Goal: Task Accomplishment & Management: Manage account settings

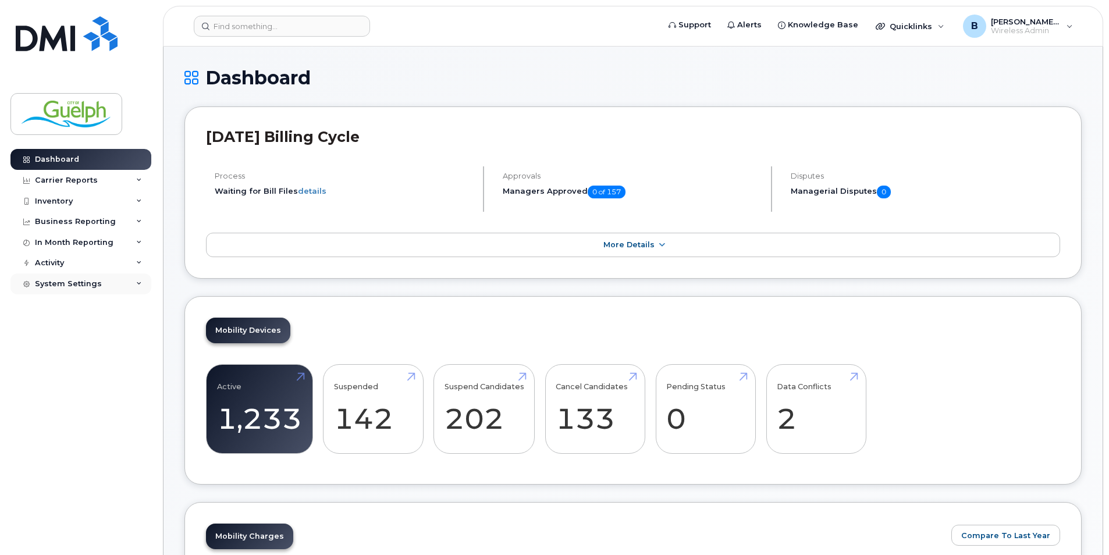
click at [58, 290] on div "System Settings" at bounding box center [80, 284] width 141 height 21
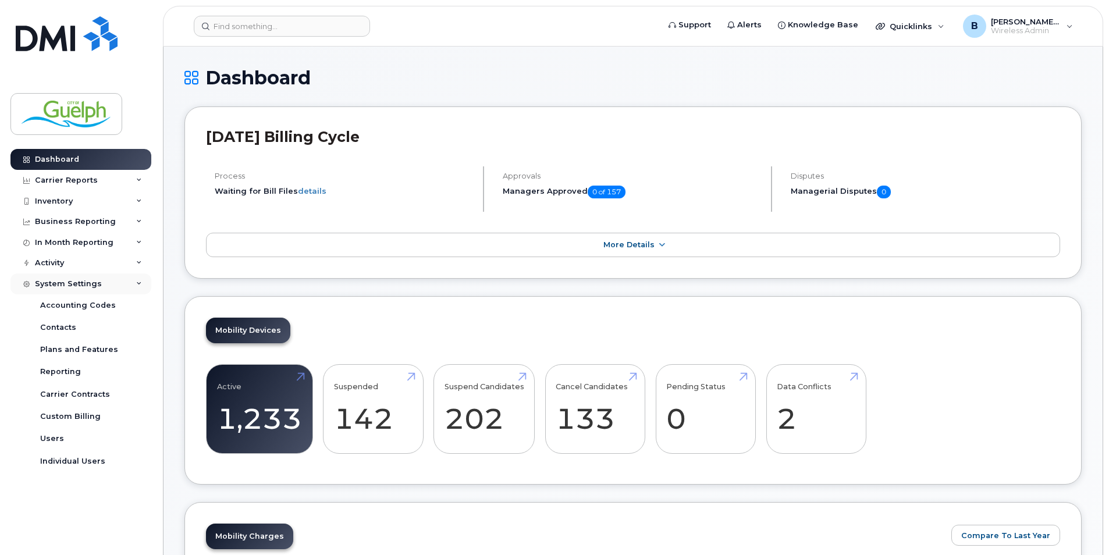
click at [58, 287] on div "System Settings" at bounding box center [68, 283] width 67 height 9
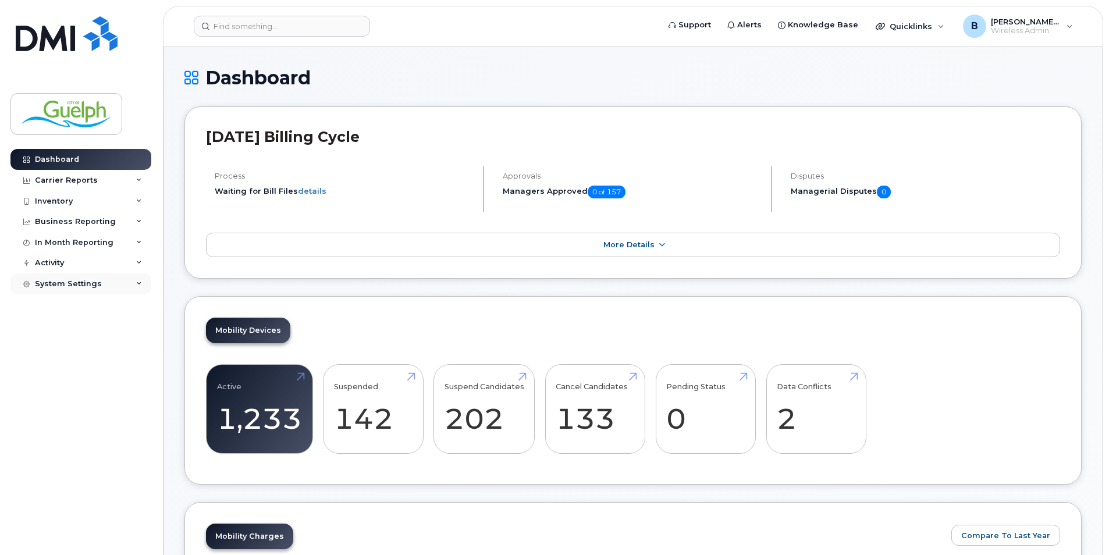
click at [58, 282] on div "System Settings" at bounding box center [68, 283] width 67 height 9
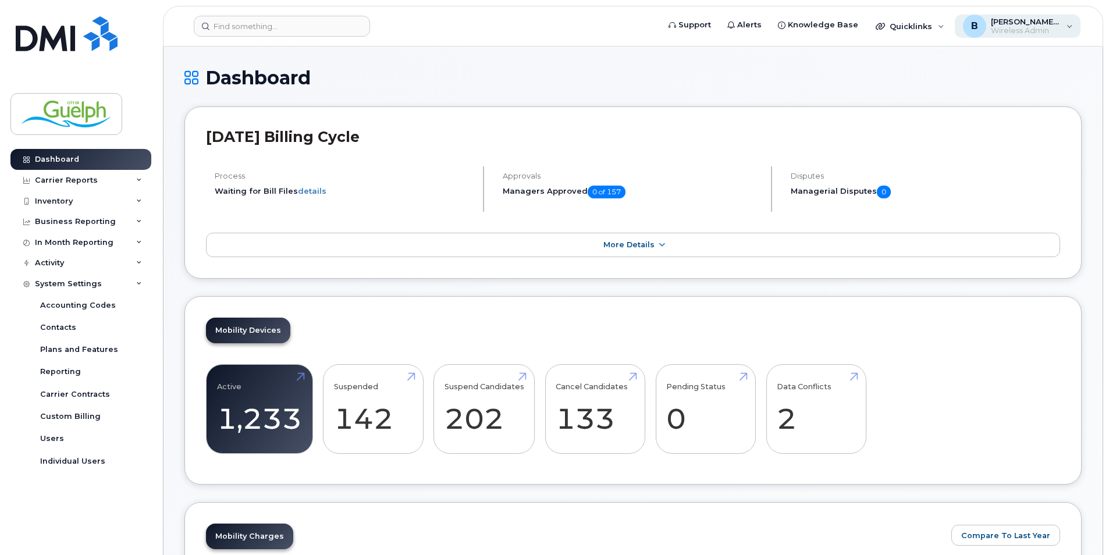
click at [1059, 28] on span "Wireless Admin" at bounding box center [1026, 30] width 70 height 9
click at [81, 460] on div "Individual Users" at bounding box center [72, 461] width 65 height 10
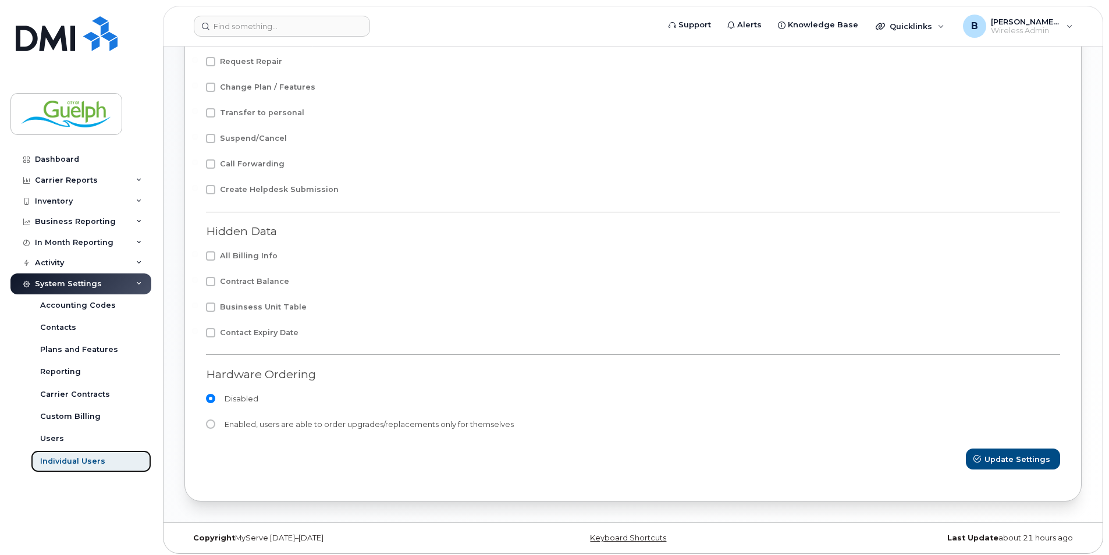
scroll to position [414, 0]
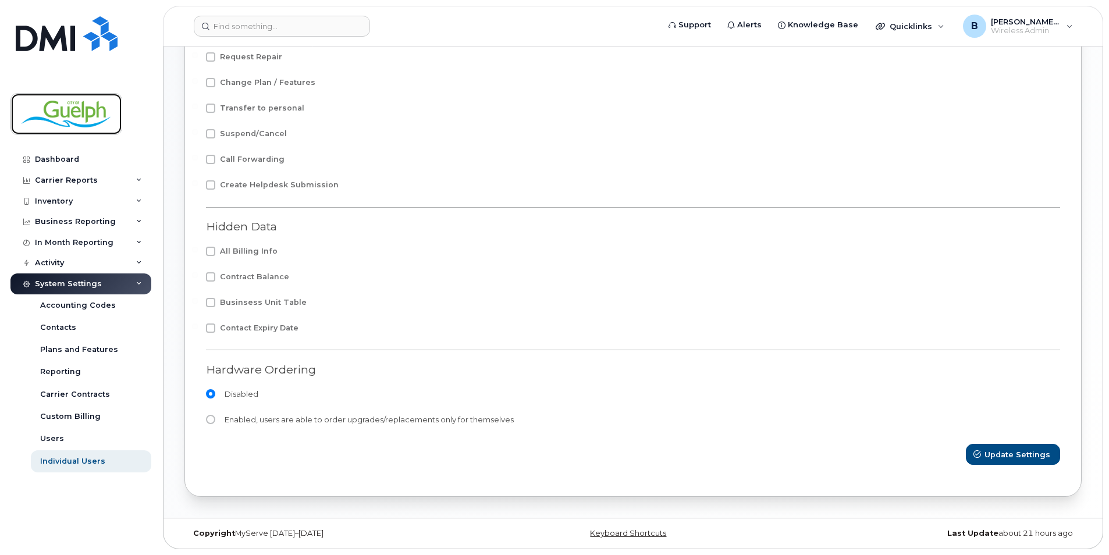
click at [67, 115] on img at bounding box center [67, 114] width 90 height 34
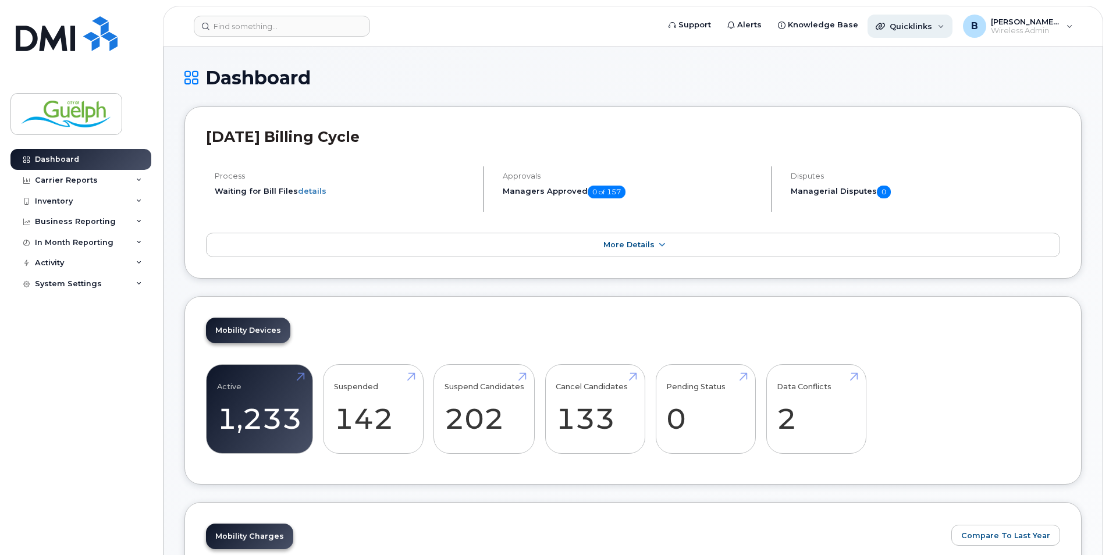
click at [944, 26] on div "Quicklinks" at bounding box center [910, 26] width 85 height 23
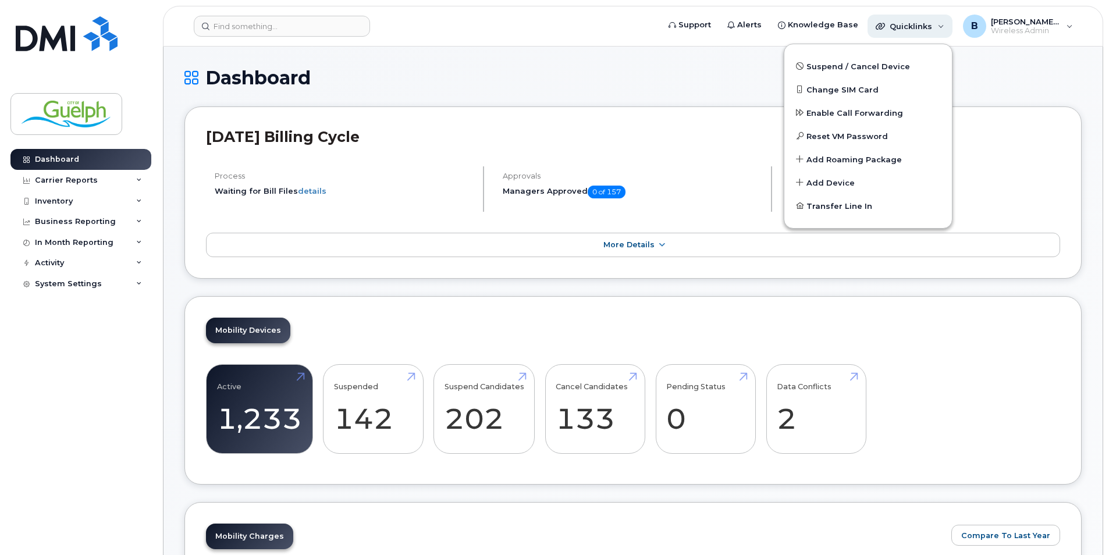
click at [944, 26] on div "Quicklinks" at bounding box center [910, 26] width 85 height 23
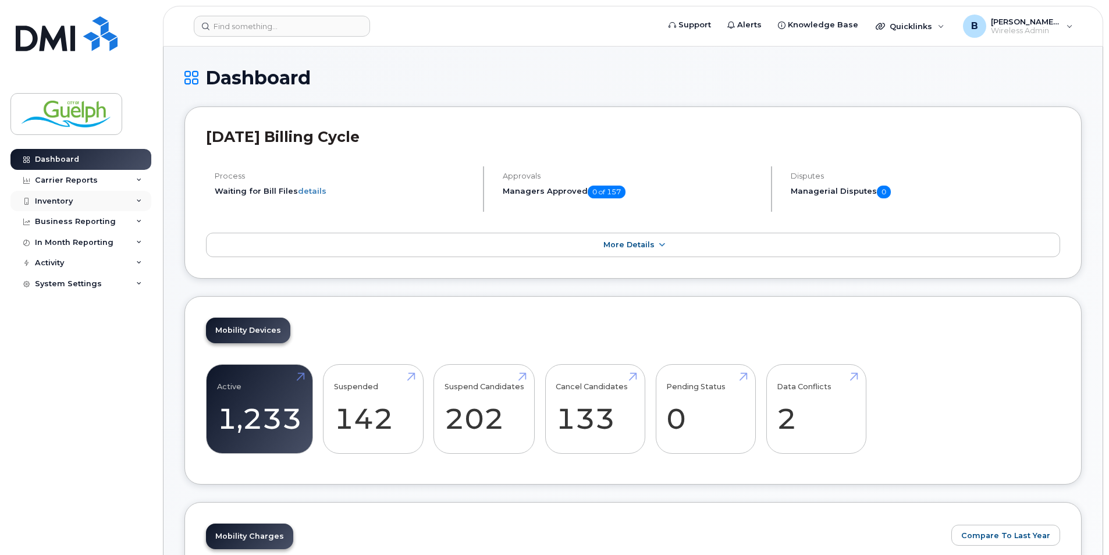
click at [33, 205] on div "Inventory" at bounding box center [80, 201] width 141 height 21
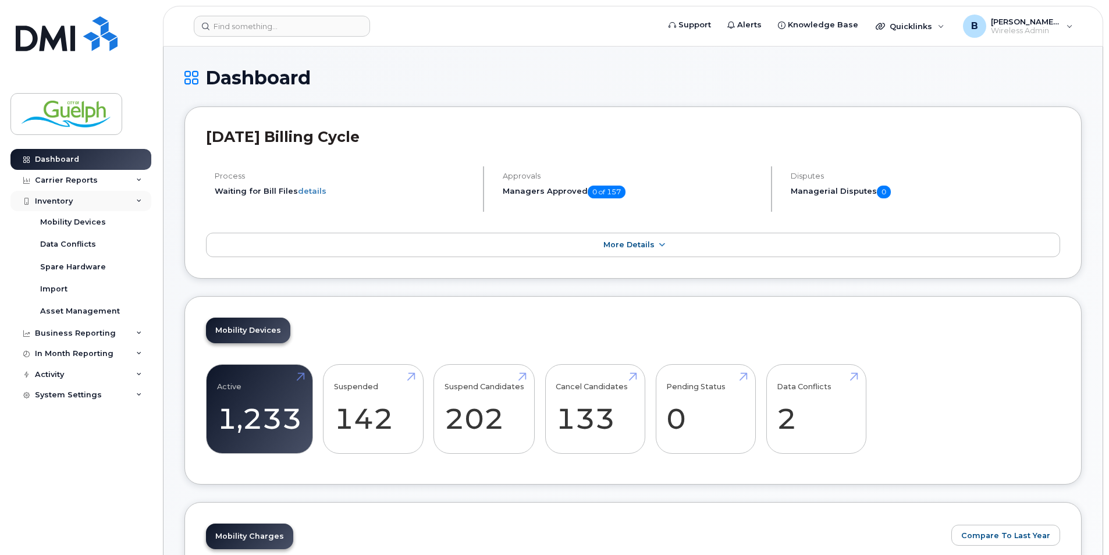
click at [29, 207] on div "Inventory" at bounding box center [80, 201] width 141 height 21
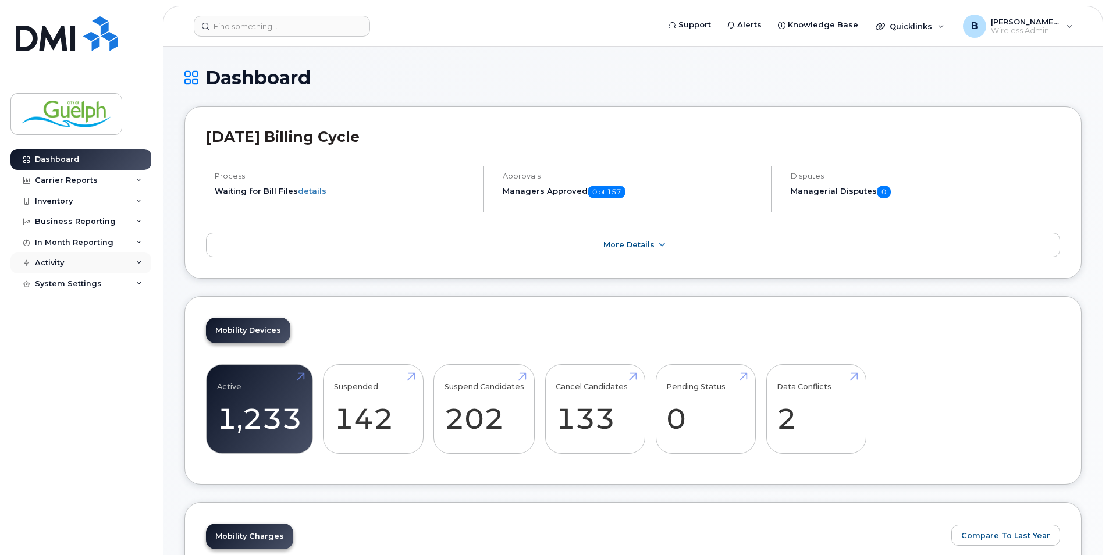
click at [44, 268] on div "Activity" at bounding box center [80, 263] width 141 height 21
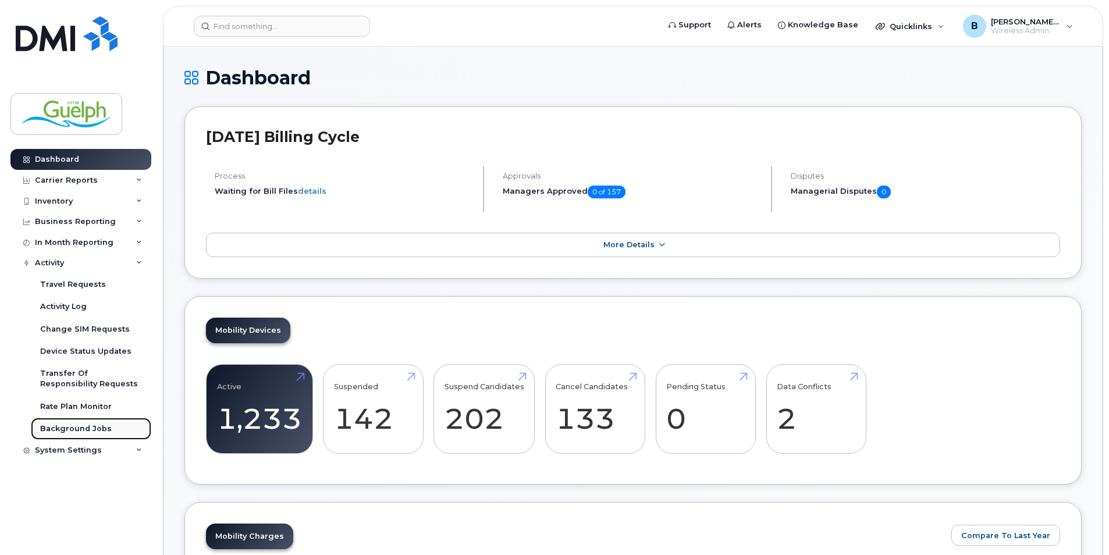
click at [90, 429] on div "Background Jobs" at bounding box center [76, 429] width 72 height 10
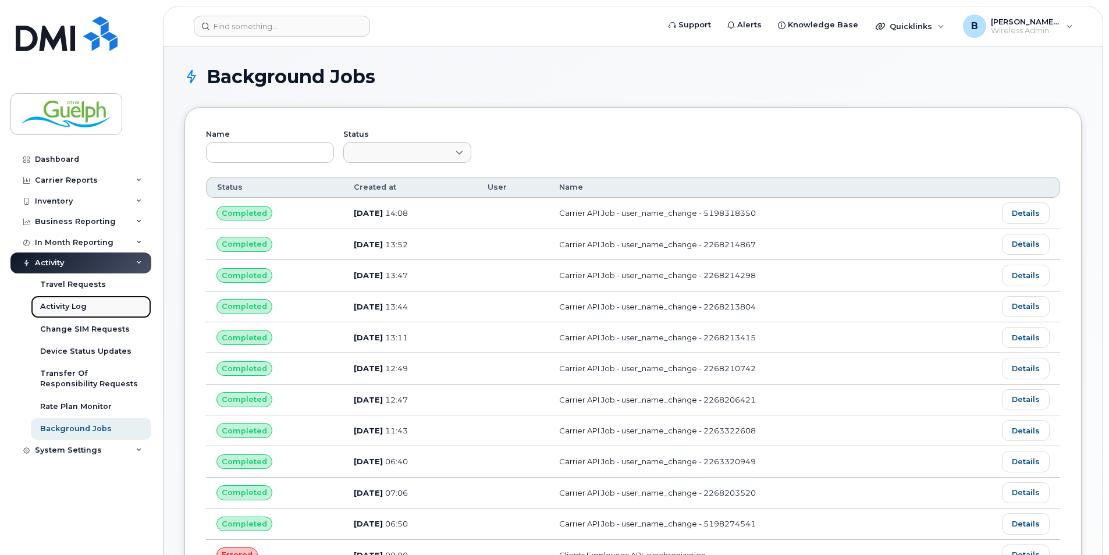
click at [60, 303] on div "Activity Log" at bounding box center [63, 306] width 47 height 10
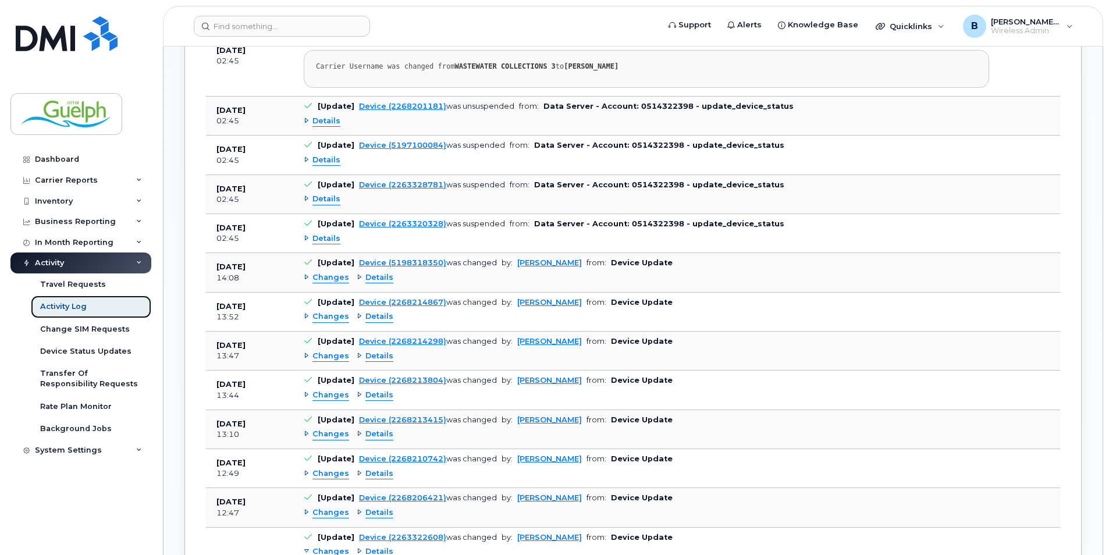
scroll to position [1048, 0]
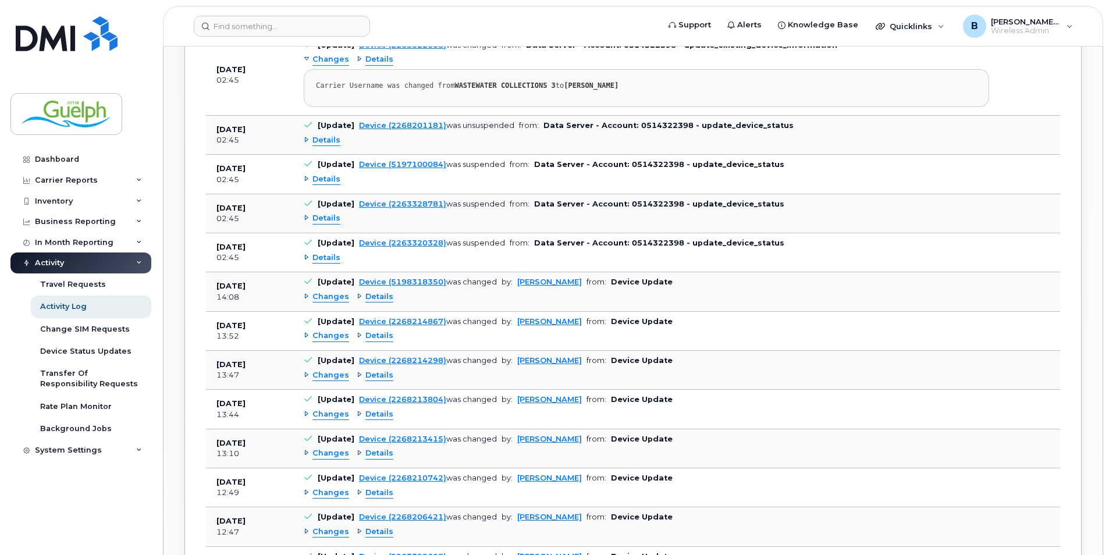
click at [317, 258] on span "Details" at bounding box center [327, 258] width 28 height 11
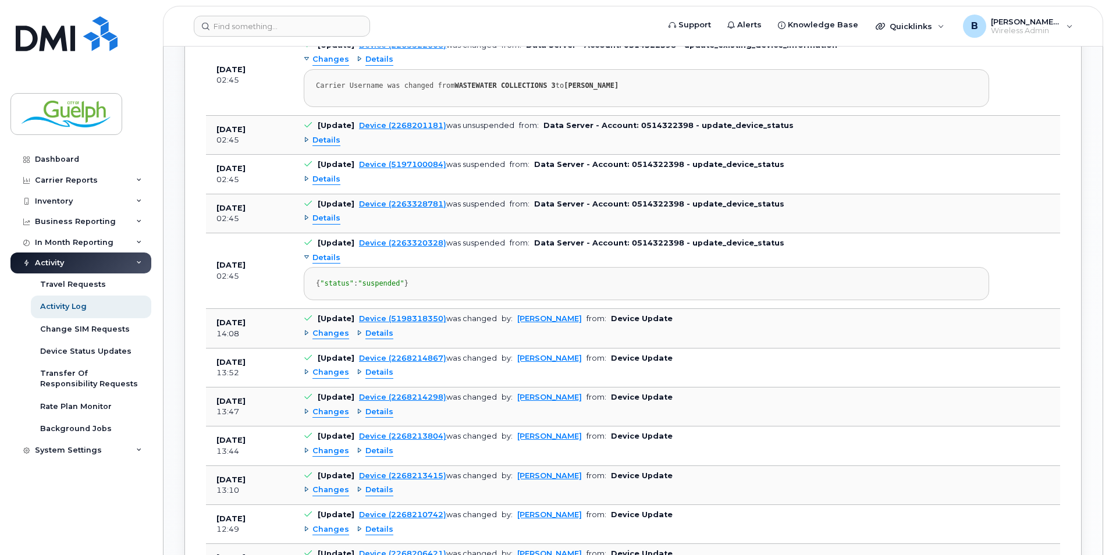
click at [317, 258] on span "Details" at bounding box center [327, 258] width 28 height 11
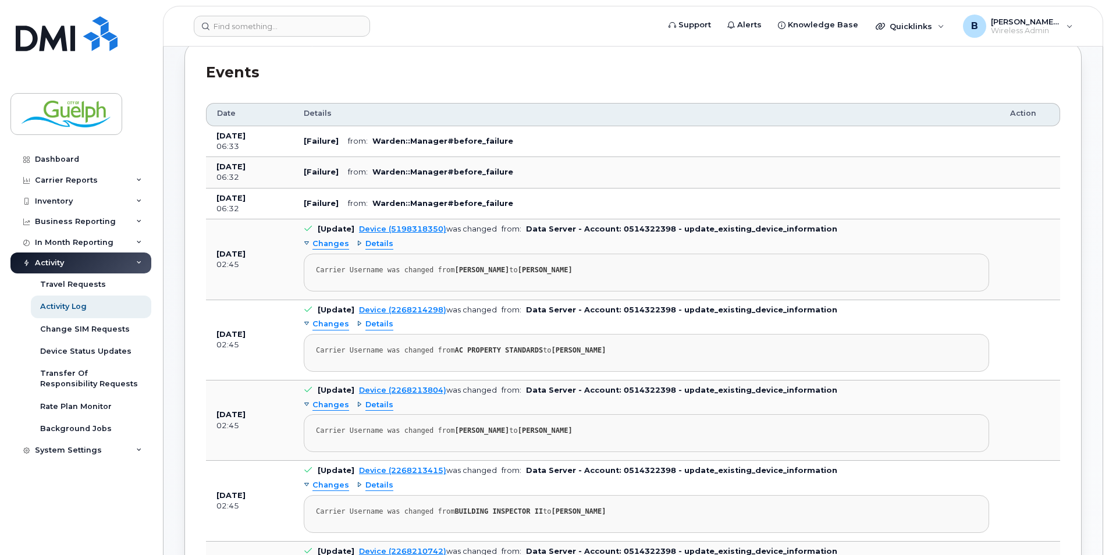
scroll to position [291, 0]
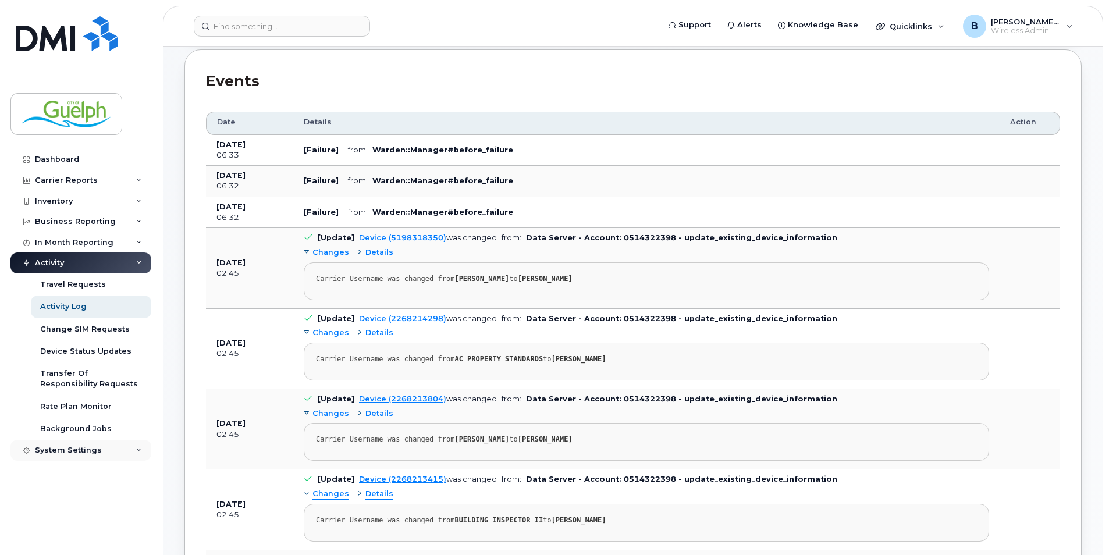
click at [80, 456] on div "System Settings" at bounding box center [80, 450] width 141 height 21
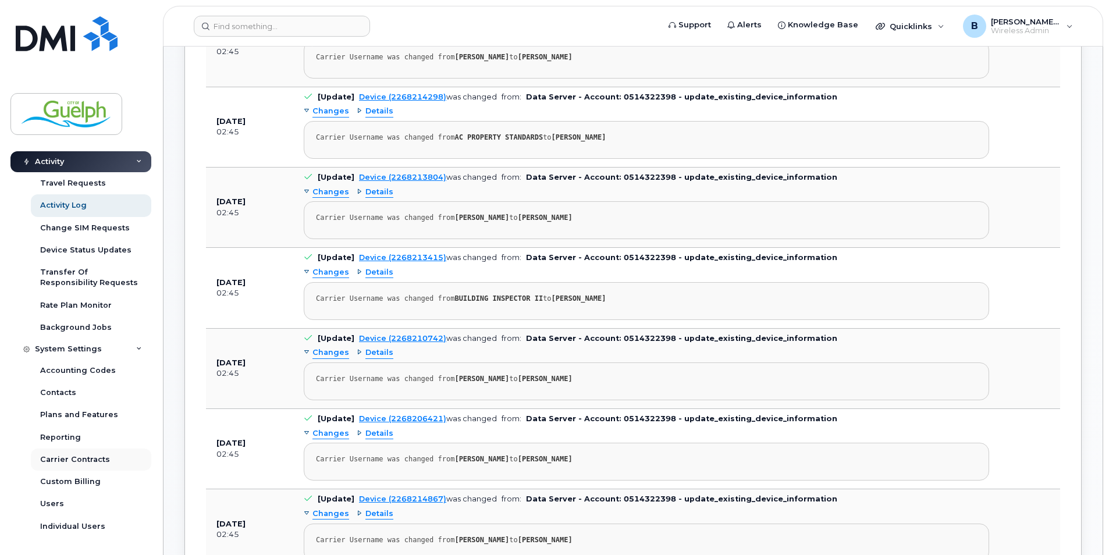
scroll to position [640, 0]
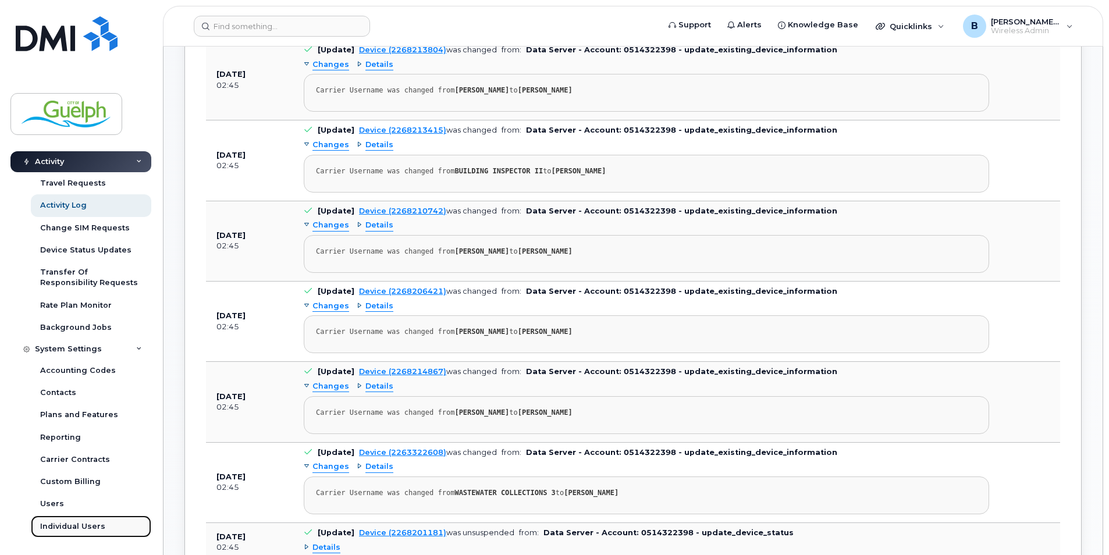
click at [86, 523] on div "Individual Users" at bounding box center [72, 526] width 65 height 10
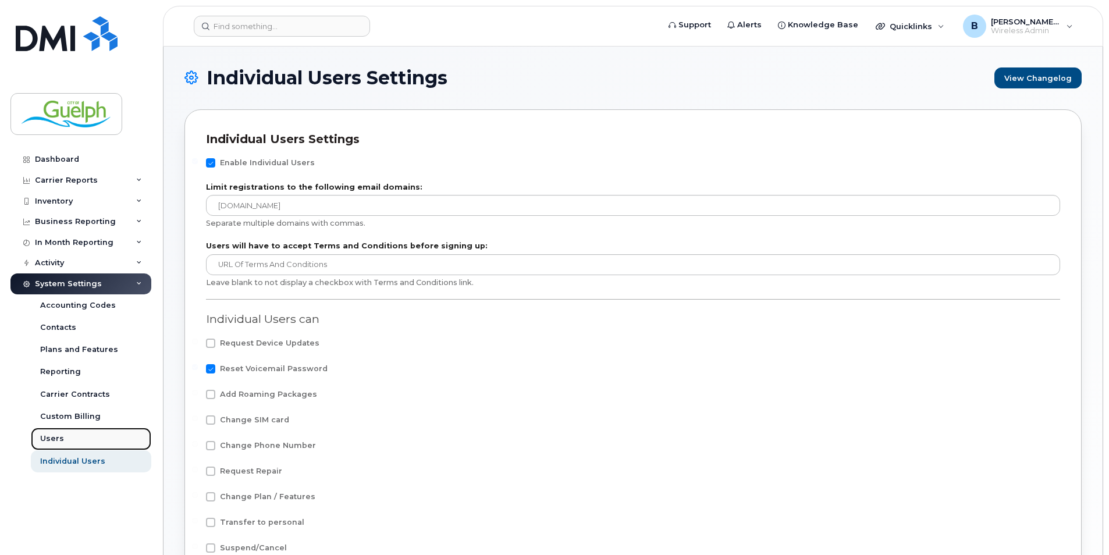
click at [51, 443] on div "Users" at bounding box center [52, 439] width 24 height 10
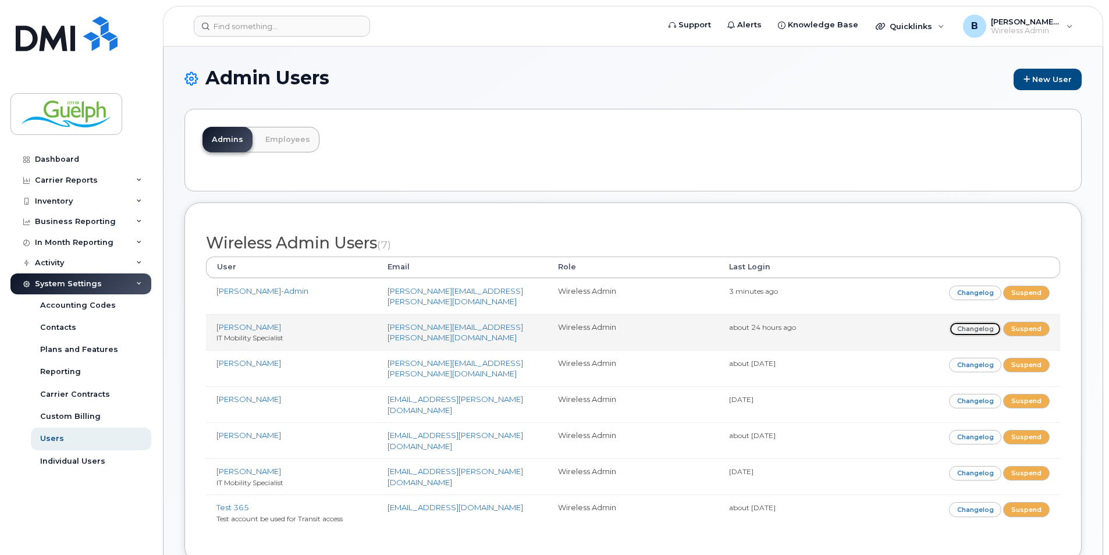
click at [976, 322] on link "Changelog" at bounding box center [975, 329] width 53 height 15
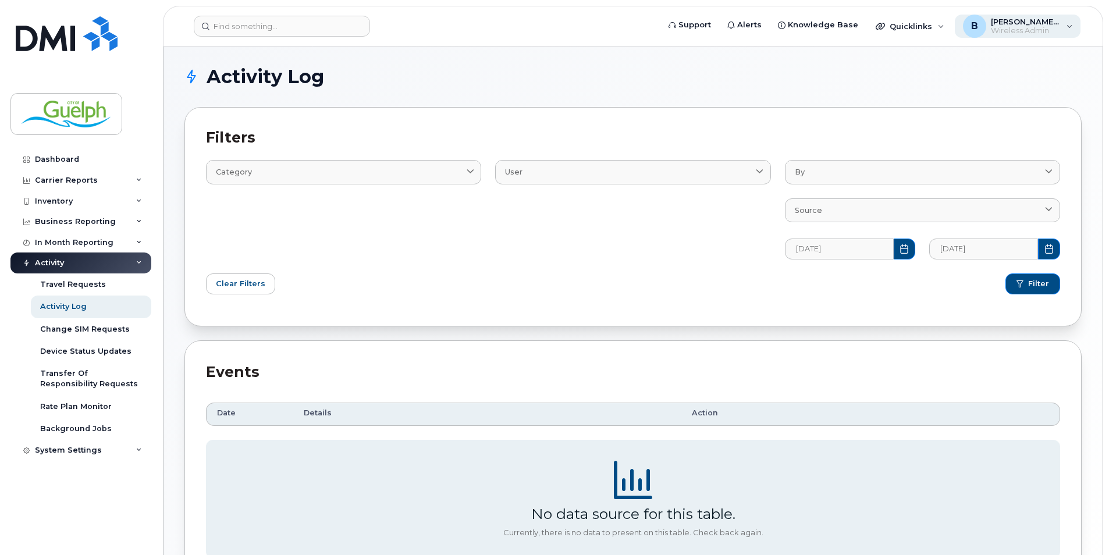
click at [1067, 26] on div "B Brendan-Admin Wireless Admin" at bounding box center [1018, 26] width 126 height 23
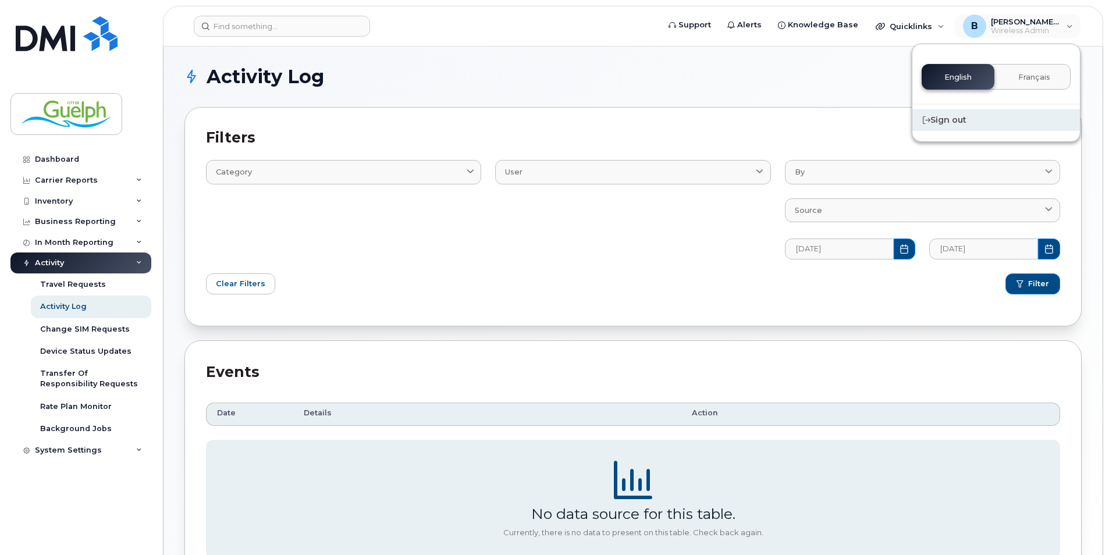
click at [957, 119] on div "Sign out" at bounding box center [996, 120] width 168 height 22
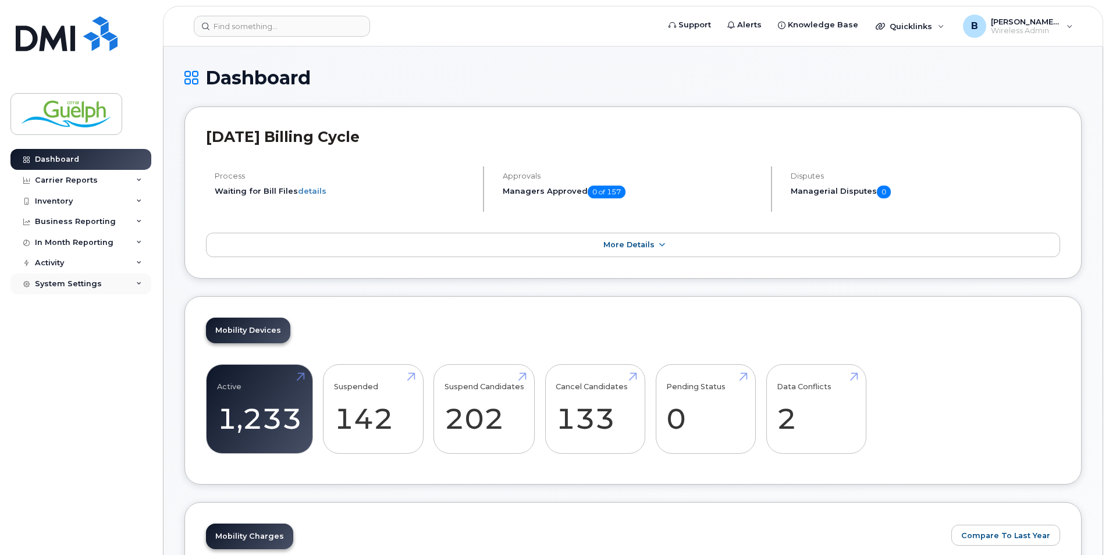
click at [95, 281] on div "System Settings" at bounding box center [68, 283] width 67 height 9
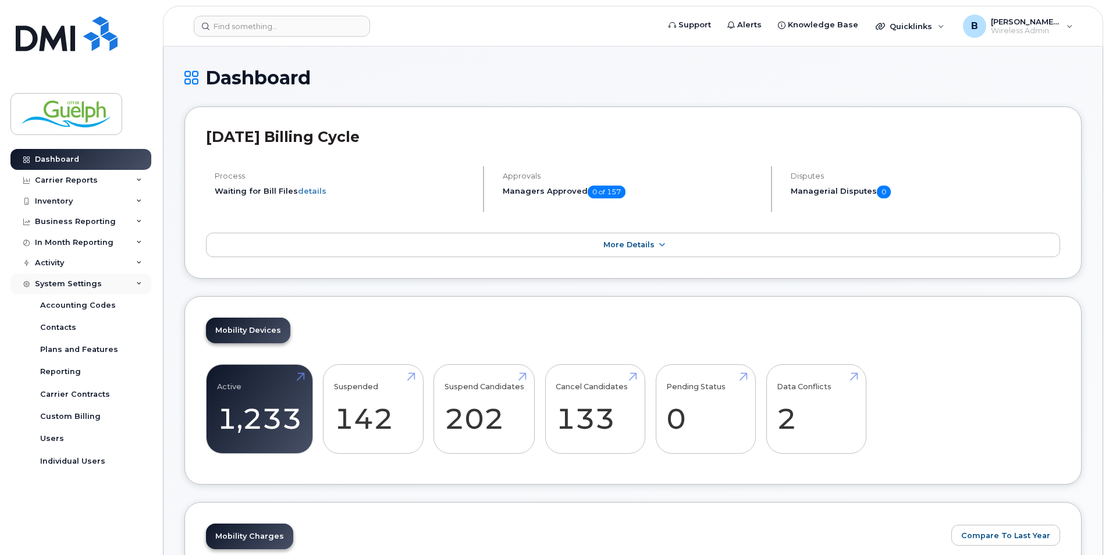
click at [95, 281] on div "System Settings" at bounding box center [68, 283] width 67 height 9
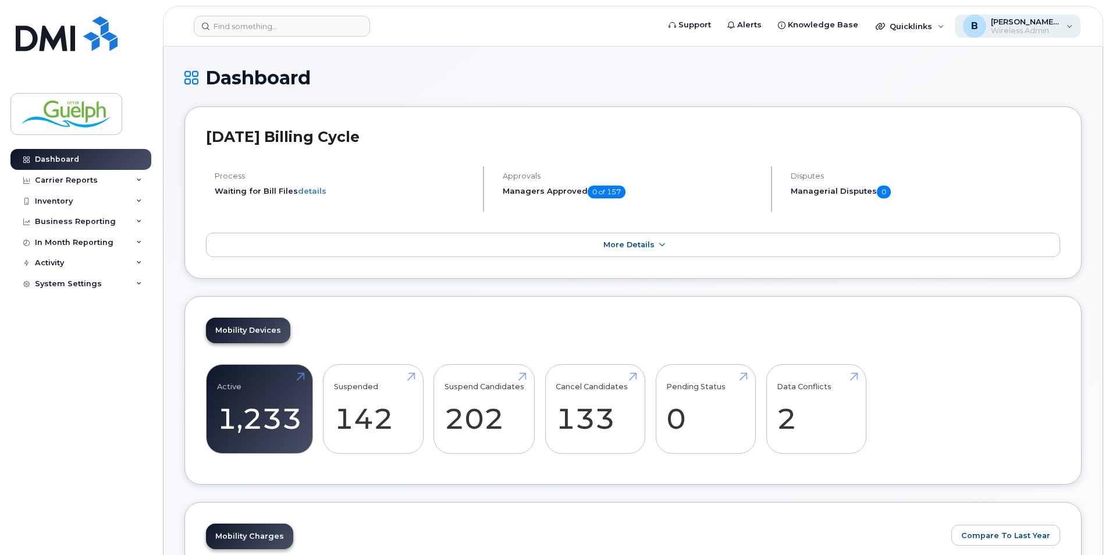
click at [1057, 17] on span "[PERSON_NAME]-Admin" at bounding box center [1026, 21] width 70 height 9
click at [723, 96] on div "Dashboard" at bounding box center [632, 87] width 897 height 39
click at [51, 294] on div "Dashboard Carrier Reports Monthly Billing Data Daily Data Pooling Data Behavior…" at bounding box center [82, 343] width 144 height 389
click at [63, 283] on div "System Settings" at bounding box center [68, 283] width 67 height 9
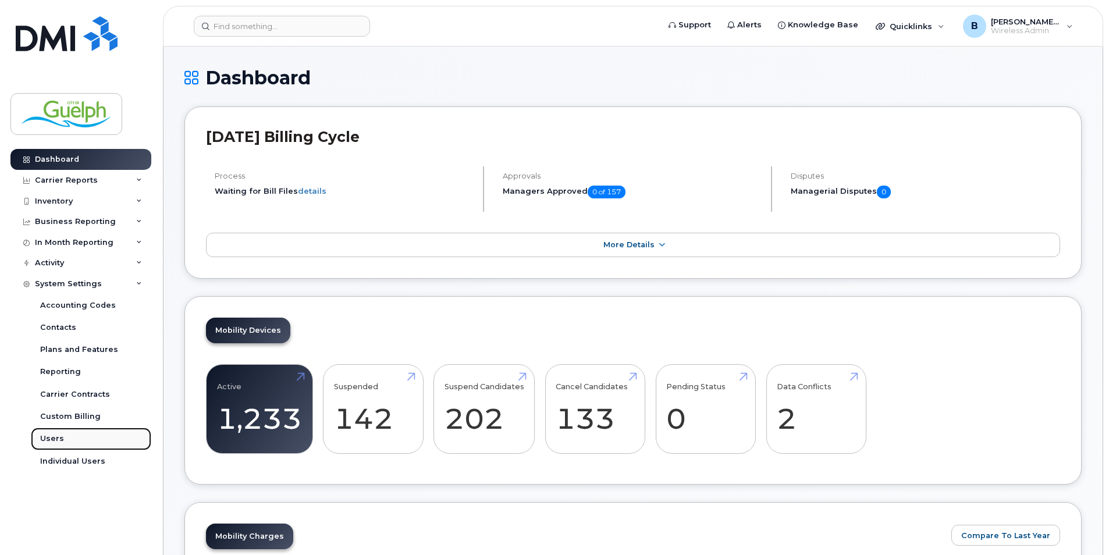
click at [59, 443] on div "Users" at bounding box center [52, 439] width 24 height 10
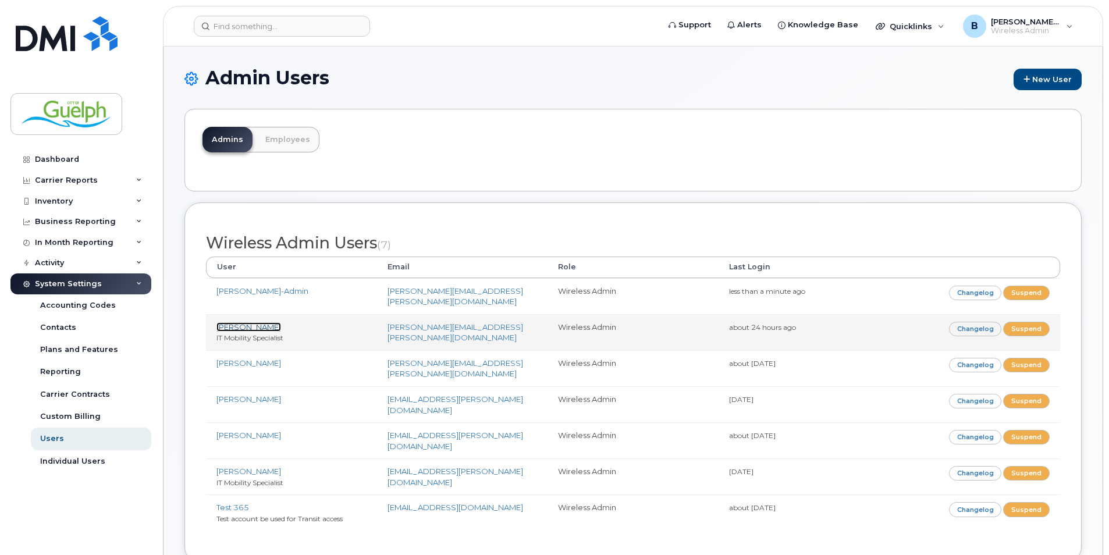
click at [242, 322] on link "Brendan Raftis" at bounding box center [248, 326] width 65 height 9
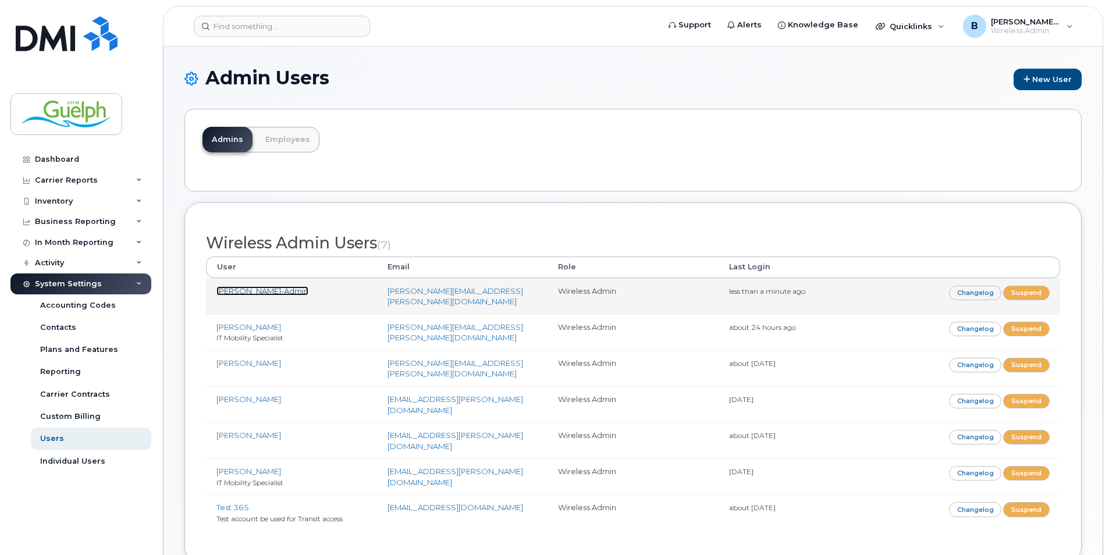
click at [255, 291] on link "[PERSON_NAME]-Admin" at bounding box center [262, 290] width 92 height 9
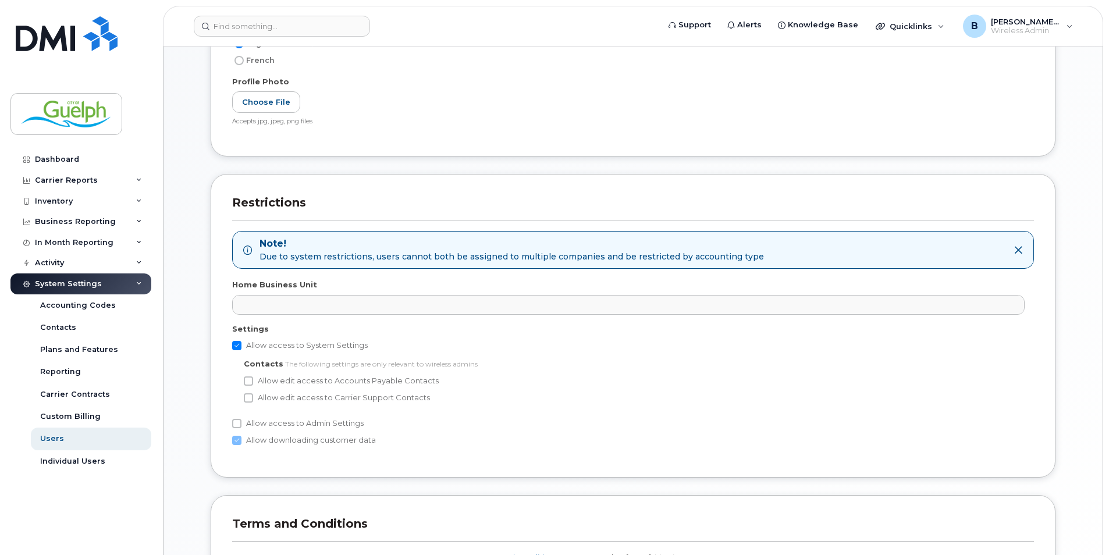
scroll to position [455, 0]
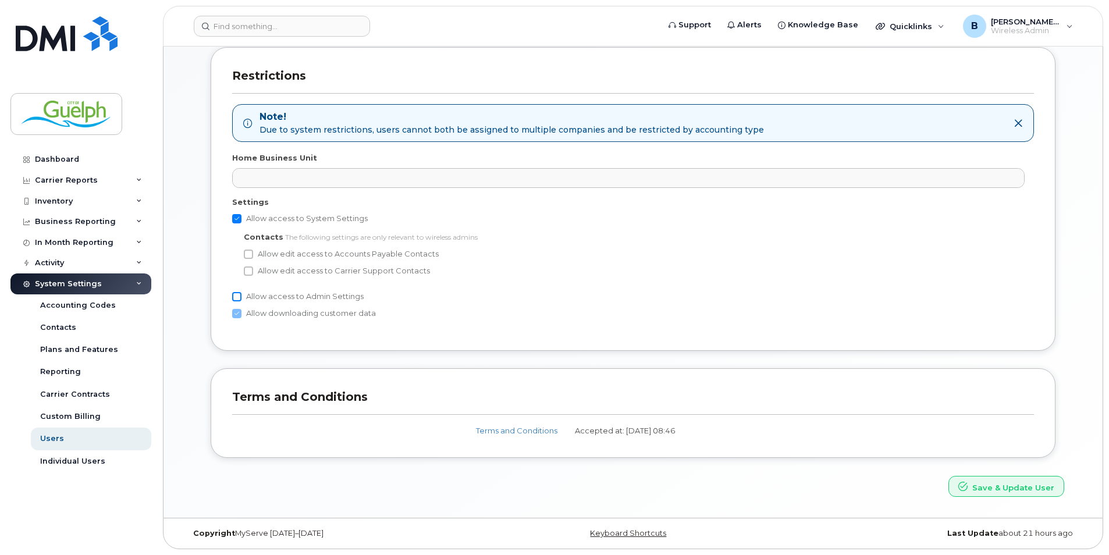
click at [237, 294] on input "Allow access to Admin Settings" at bounding box center [236, 296] width 9 height 9
checkbox input "true"
click at [1007, 486] on button "Save & Update User" at bounding box center [1007, 487] width 116 height 22
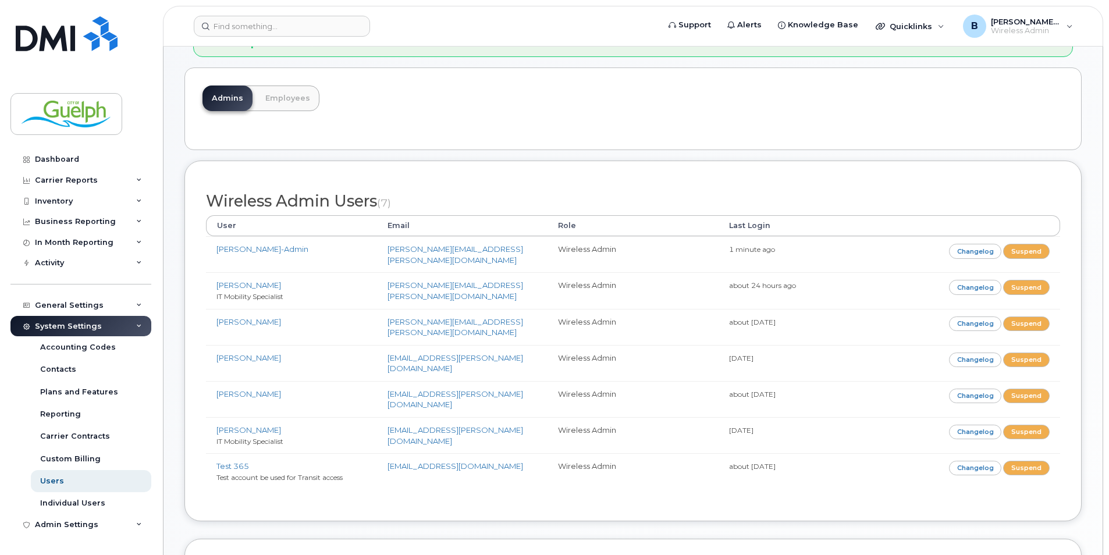
scroll to position [407, 0]
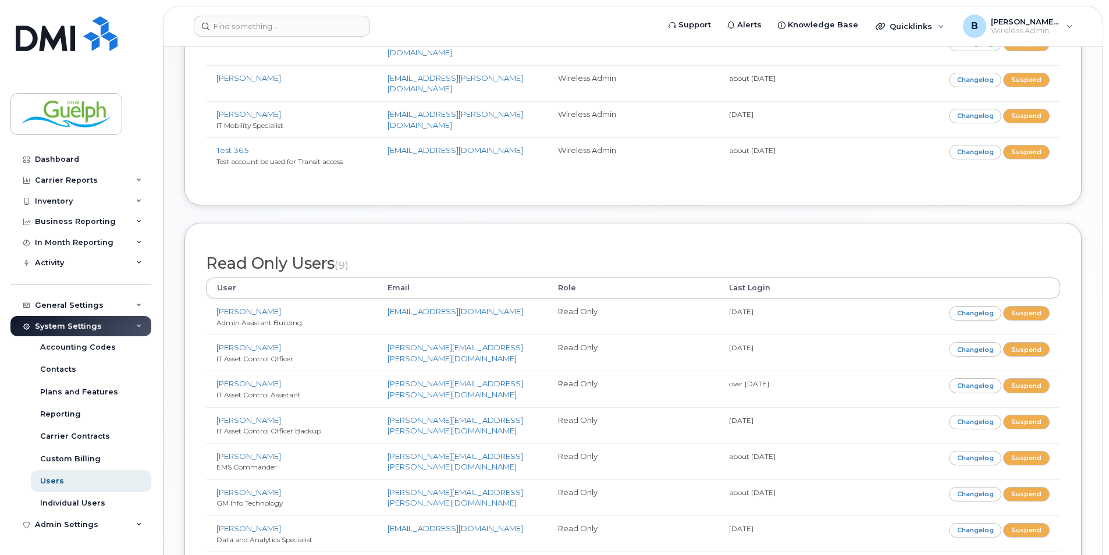
click at [111, 327] on div "System Settings" at bounding box center [80, 326] width 141 height 21
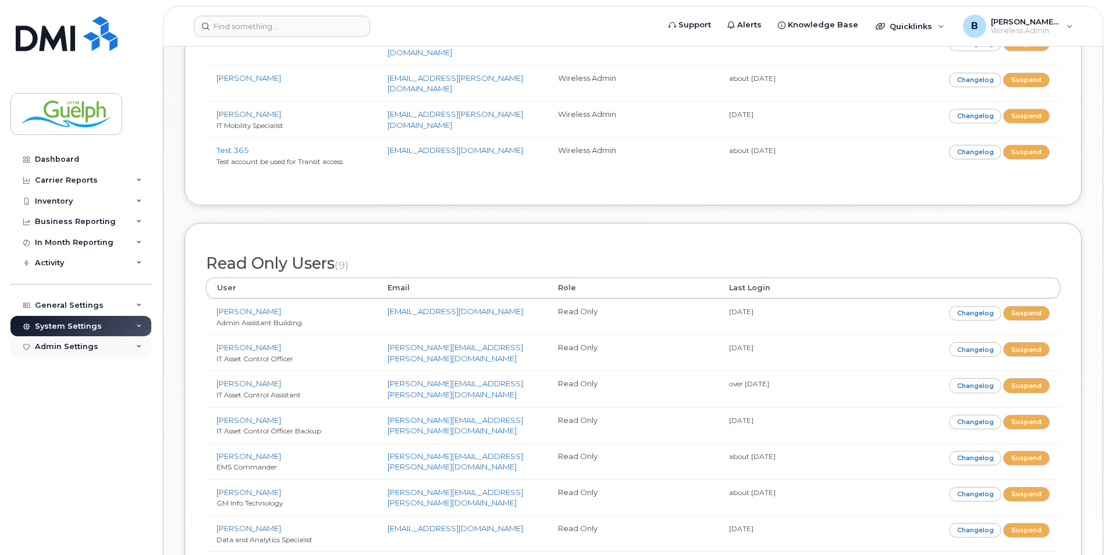
click at [93, 352] on div "Admin Settings" at bounding box center [80, 346] width 141 height 21
click at [64, 371] on div "SSO SAML" at bounding box center [60, 368] width 41 height 10
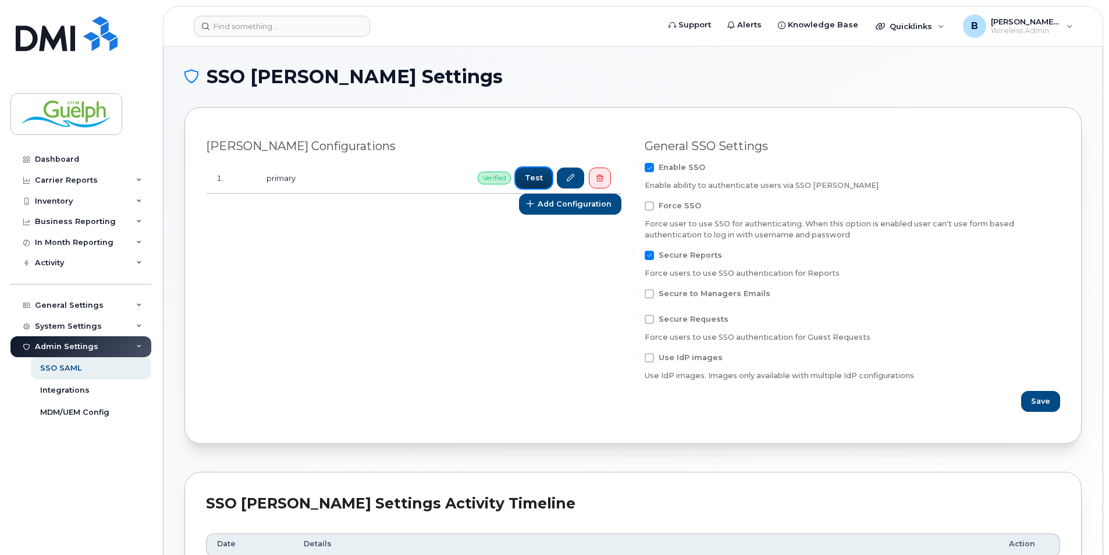
click at [531, 172] on span "Test" at bounding box center [534, 177] width 18 height 11
click at [572, 175] on icon at bounding box center [571, 179] width 8 height 8
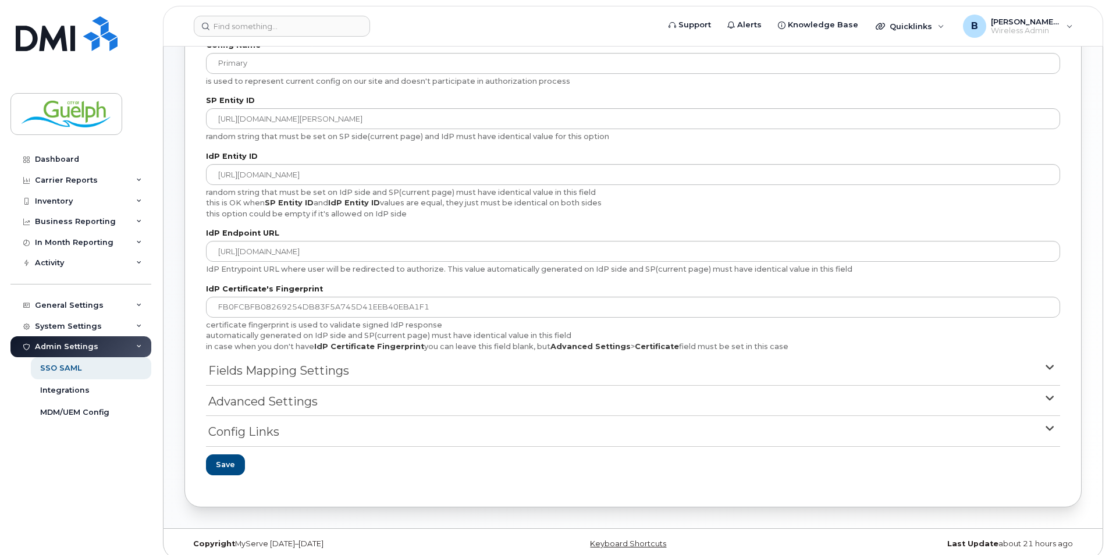
scroll to position [143, 0]
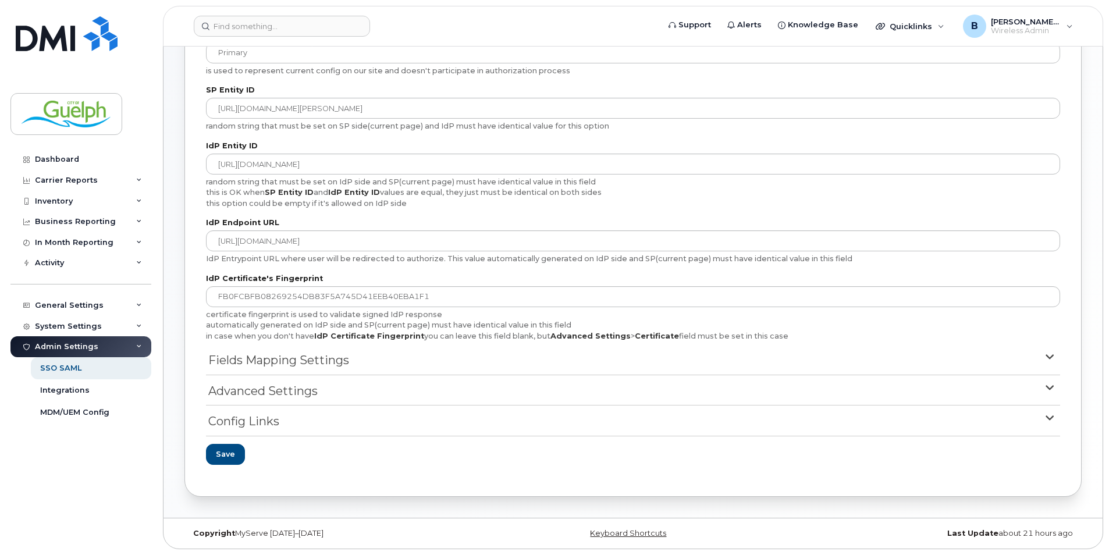
click at [1041, 354] on summary "Fields Mapping Settings" at bounding box center [633, 363] width 854 height 23
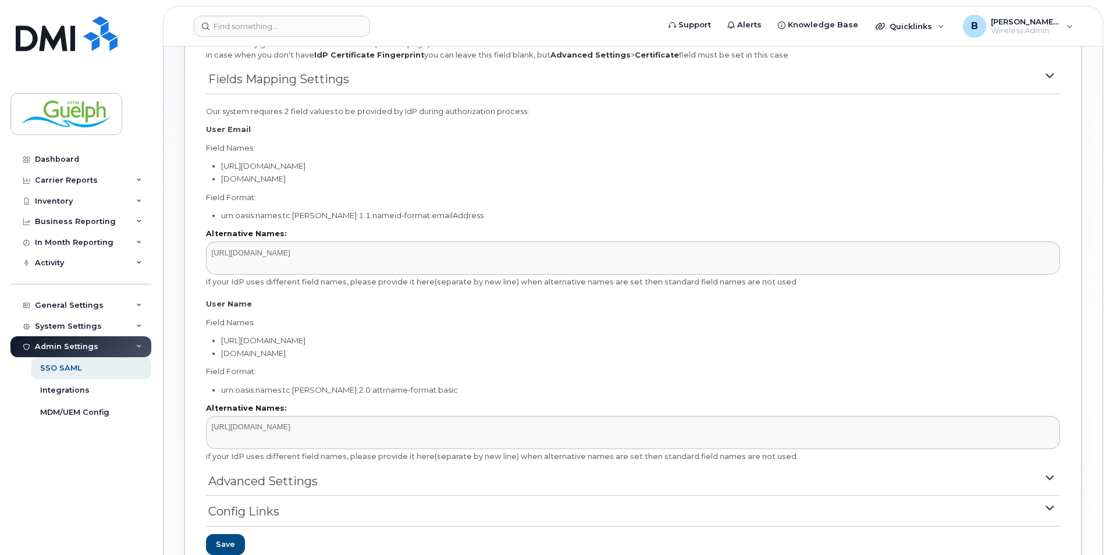
scroll to position [514, 0]
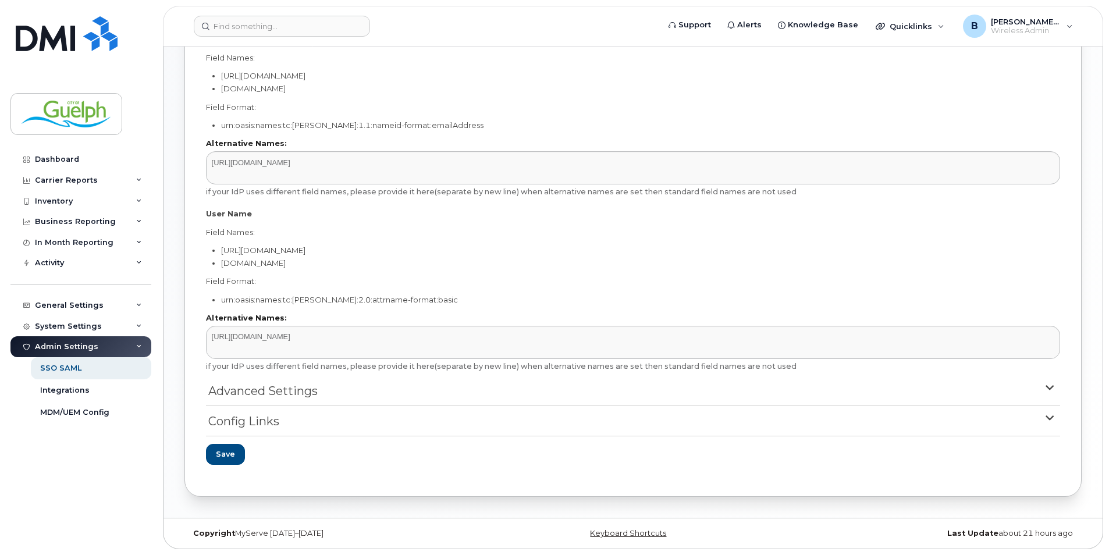
click at [272, 384] on span "Advanced Settings" at bounding box center [262, 391] width 109 height 17
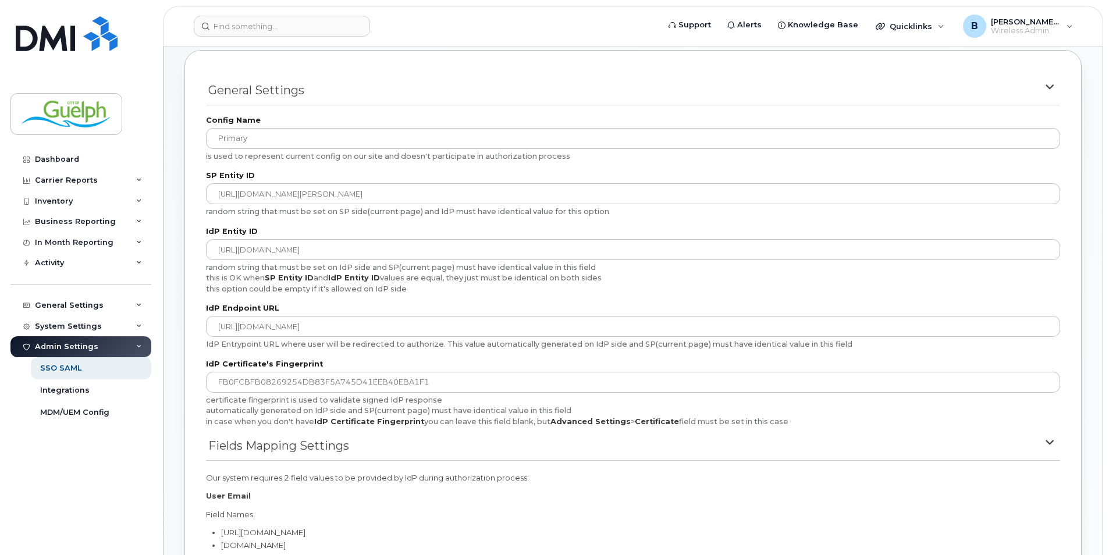
scroll to position [0, 0]
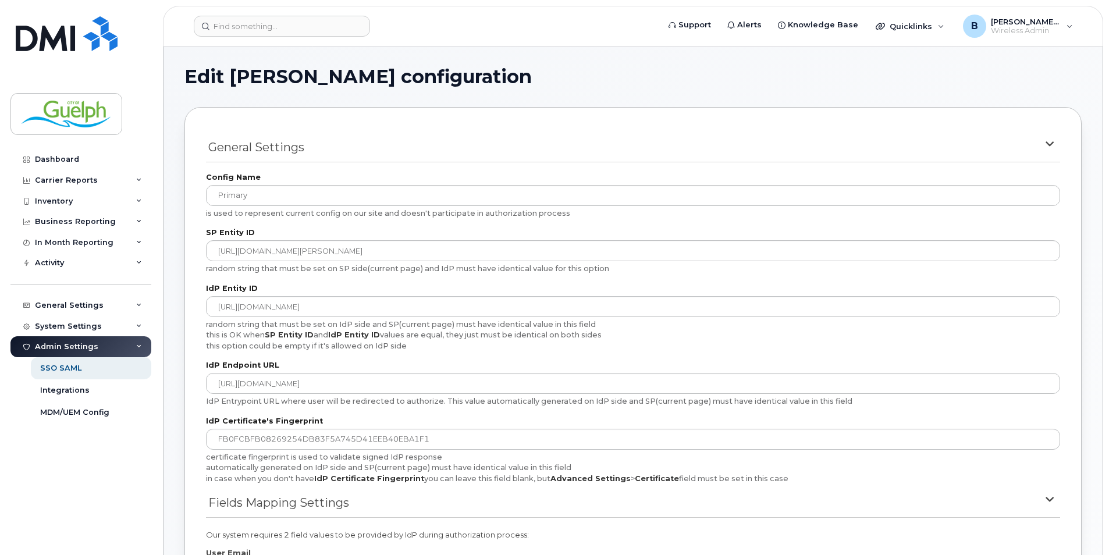
click at [1050, 139] on icon at bounding box center [1050, 144] width 12 height 12
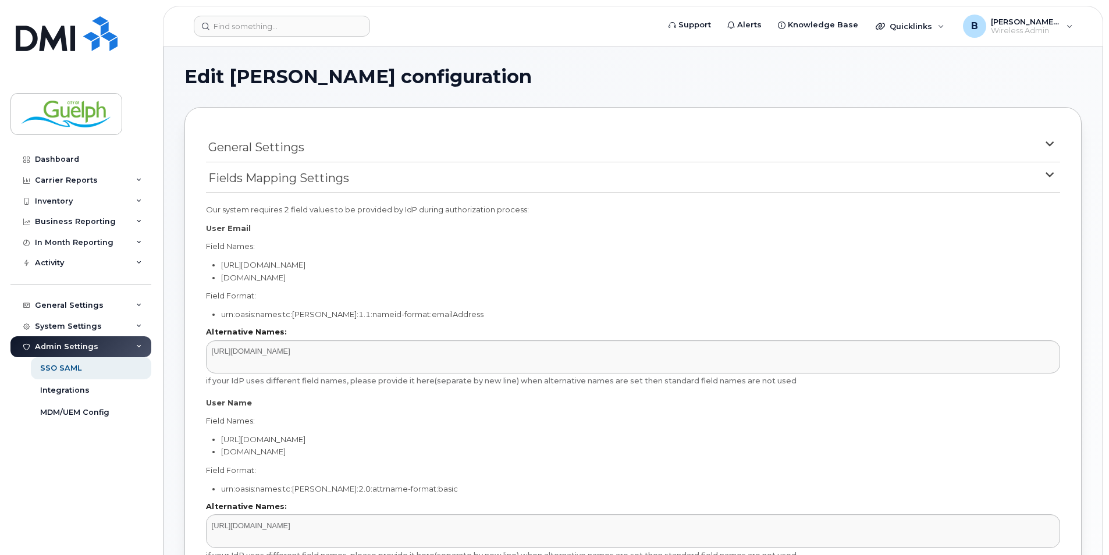
click at [1055, 175] on icon at bounding box center [1050, 175] width 12 height 12
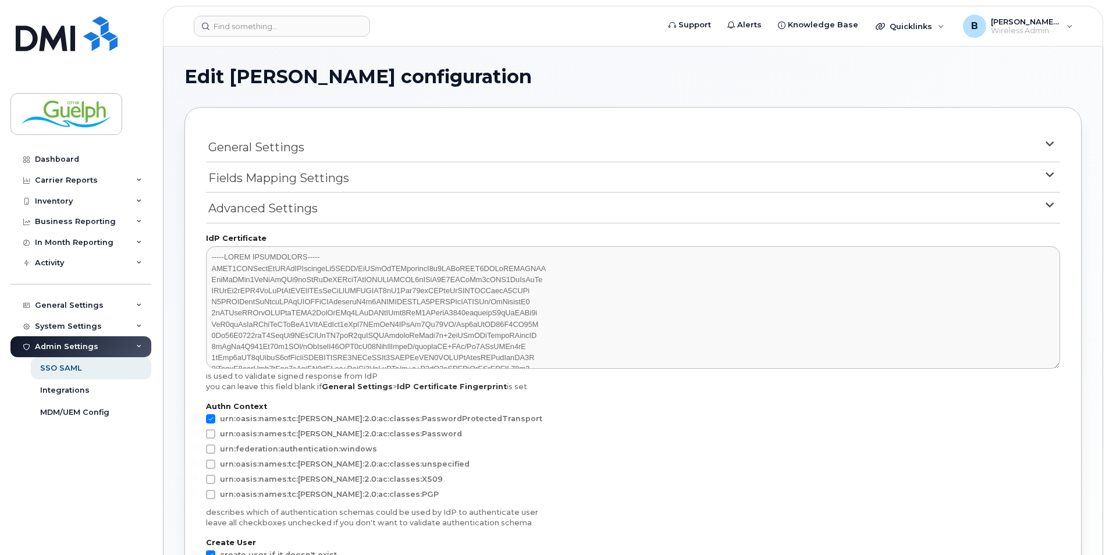
click at [1048, 205] on icon at bounding box center [1050, 205] width 12 height 12
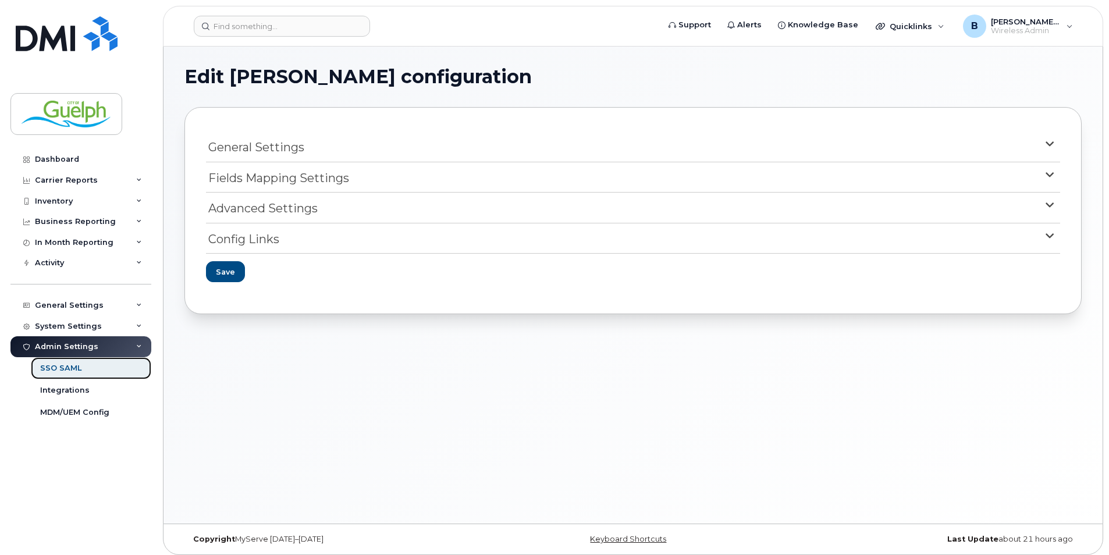
click at [62, 367] on div "SSO SAML" at bounding box center [60, 368] width 41 height 10
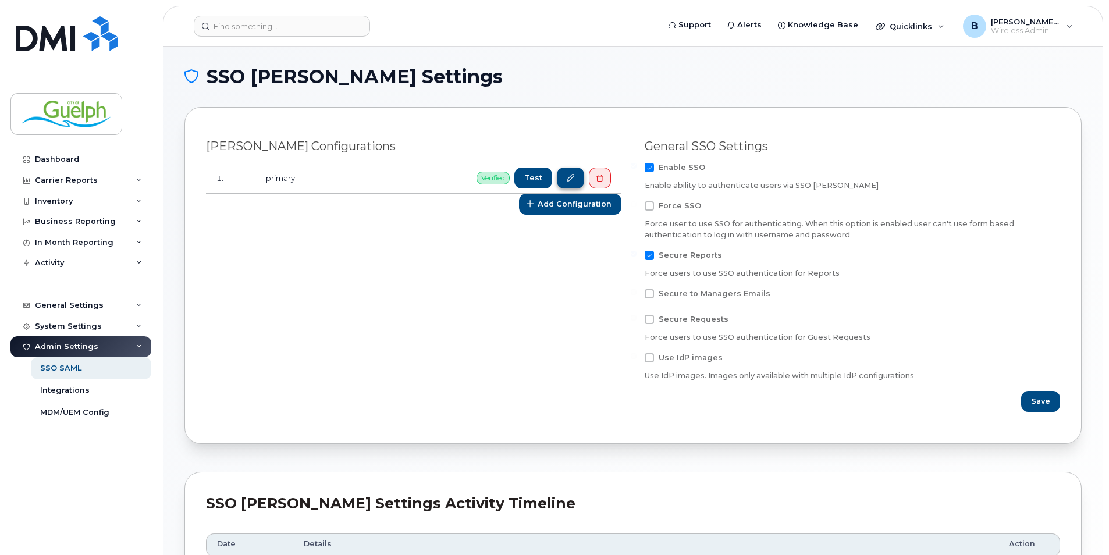
click at [569, 175] on icon at bounding box center [571, 179] width 8 height 8
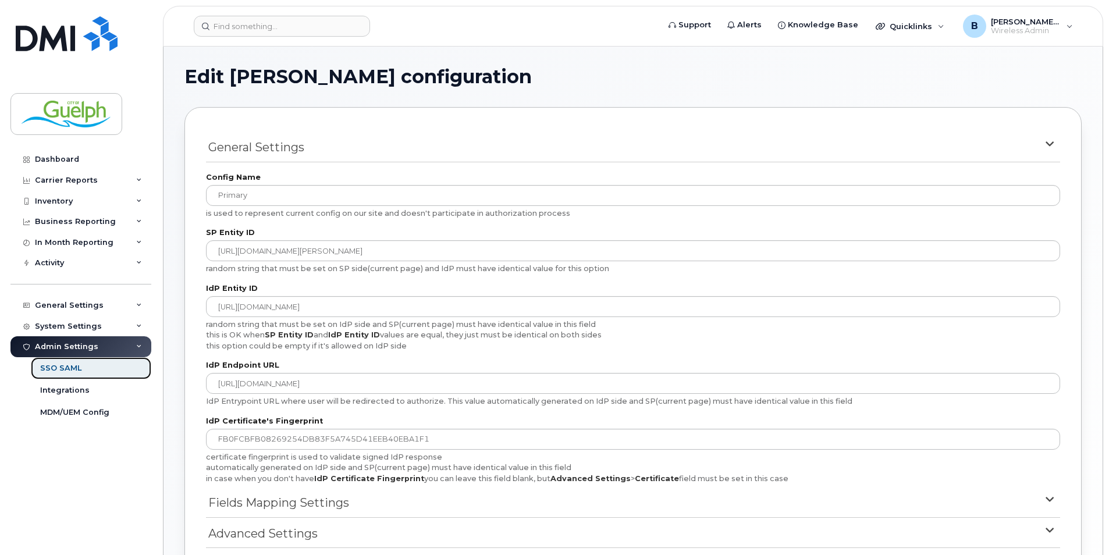
click at [58, 371] on div "SSO SAML" at bounding box center [60, 368] width 41 height 10
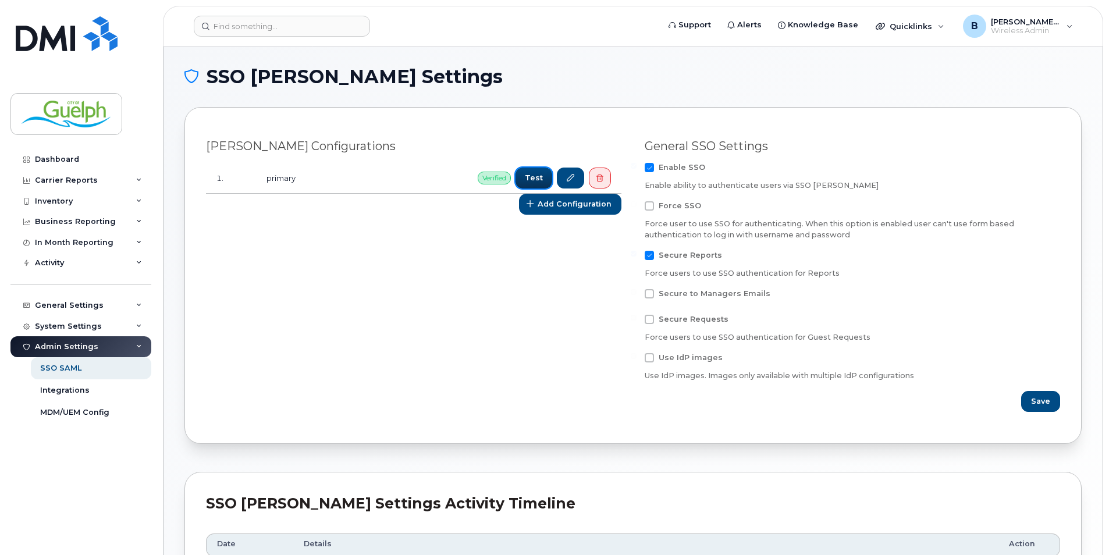
click at [534, 173] on span "Test" at bounding box center [534, 177] width 18 height 11
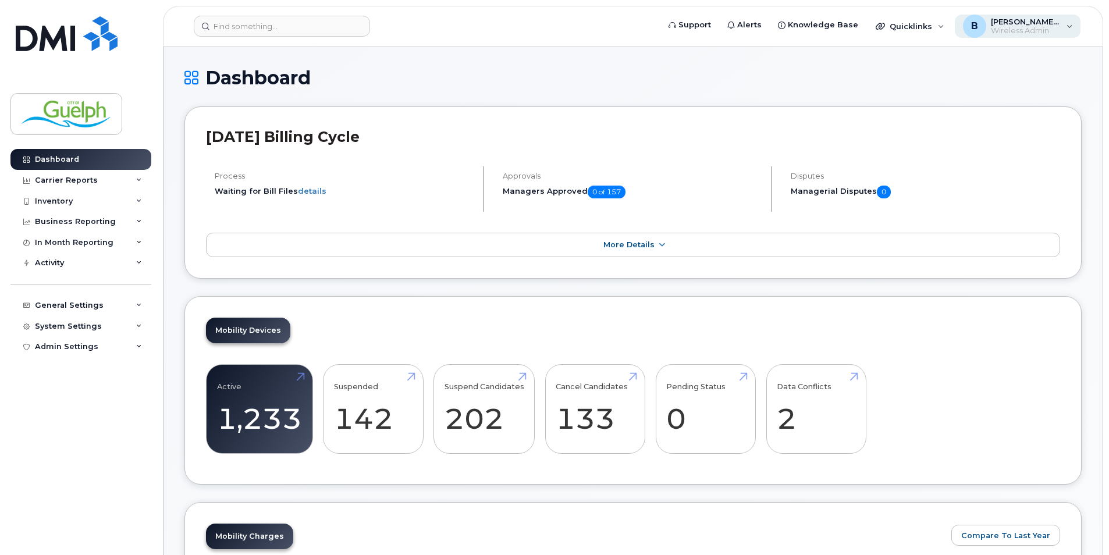
click at [1059, 25] on span "[PERSON_NAME]-Admin" at bounding box center [1026, 21] width 70 height 9
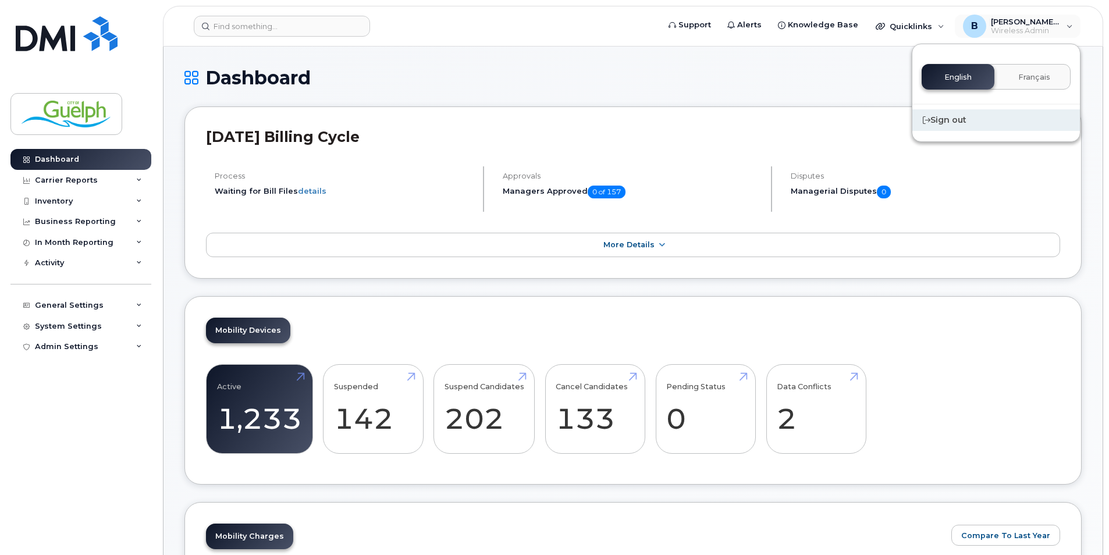
click at [949, 121] on div "Sign out" at bounding box center [996, 120] width 168 height 22
click at [83, 345] on div "Admin Settings" at bounding box center [66, 346] width 63 height 9
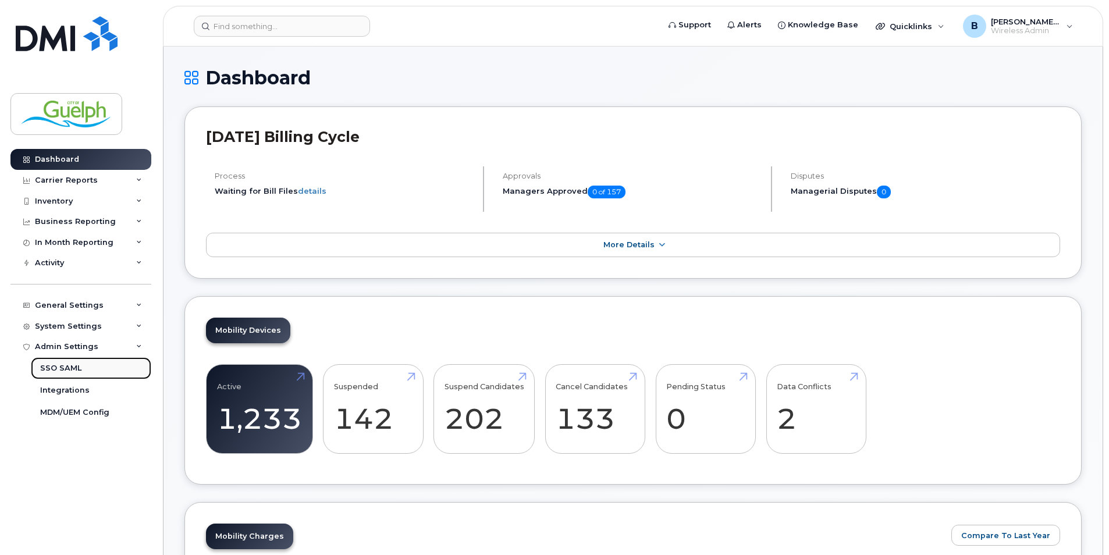
click at [74, 370] on div "SSO SAML" at bounding box center [60, 368] width 41 height 10
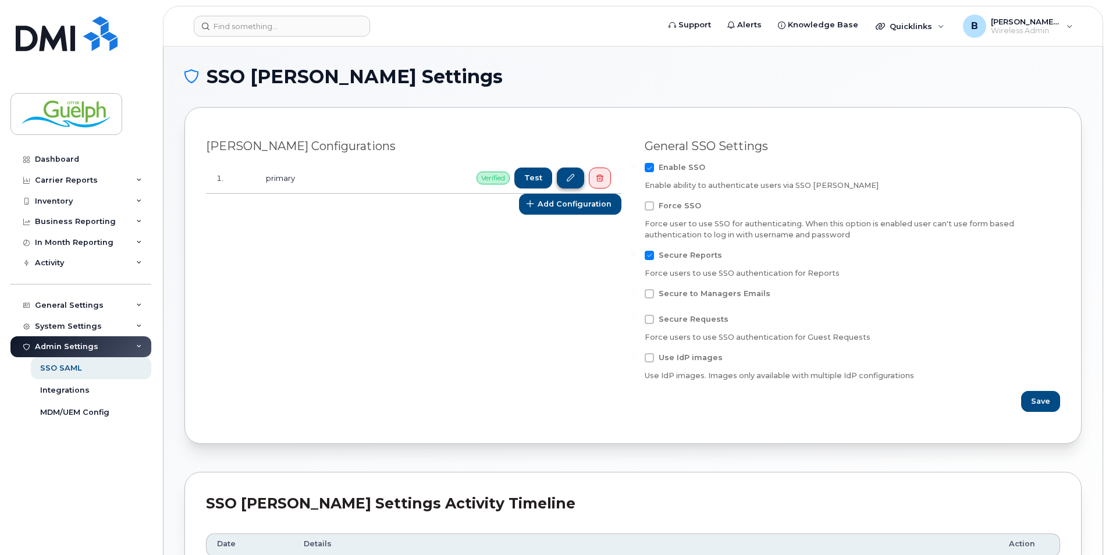
click at [570, 180] on icon at bounding box center [571, 179] width 8 height 8
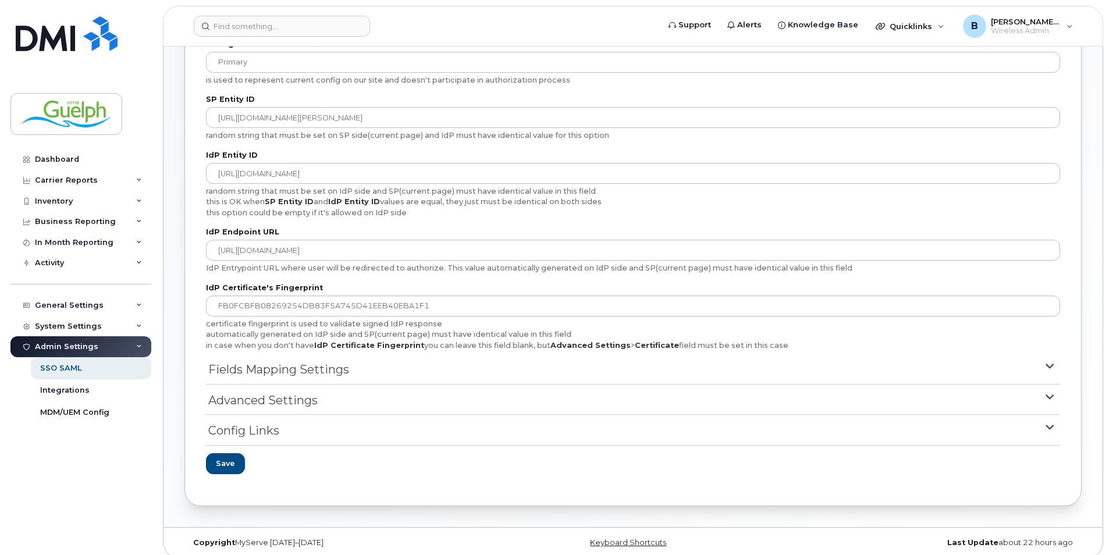
scroll to position [143, 0]
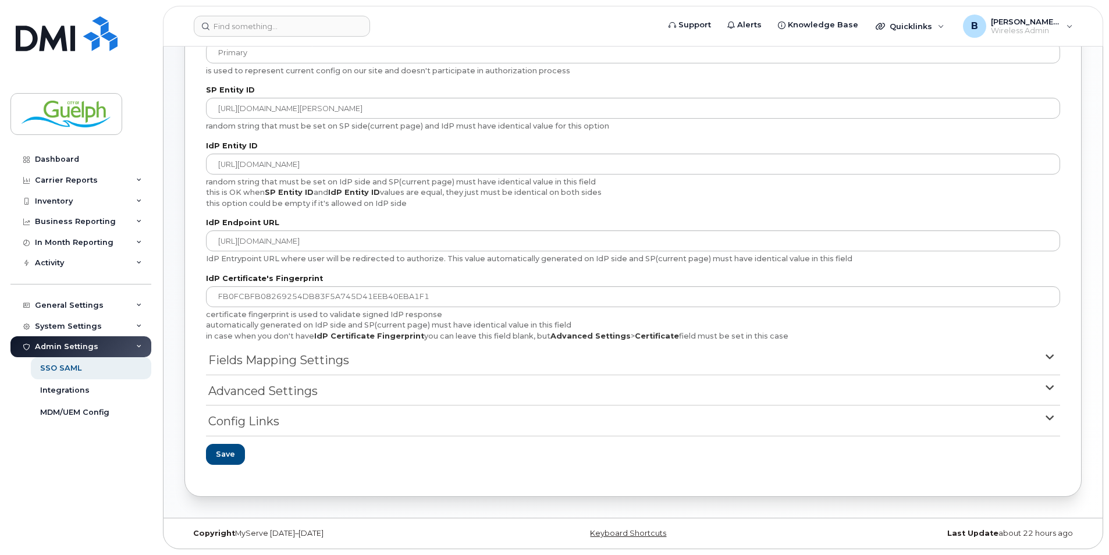
click at [1039, 358] on summary "Fields Mapping Settings" at bounding box center [633, 363] width 854 height 23
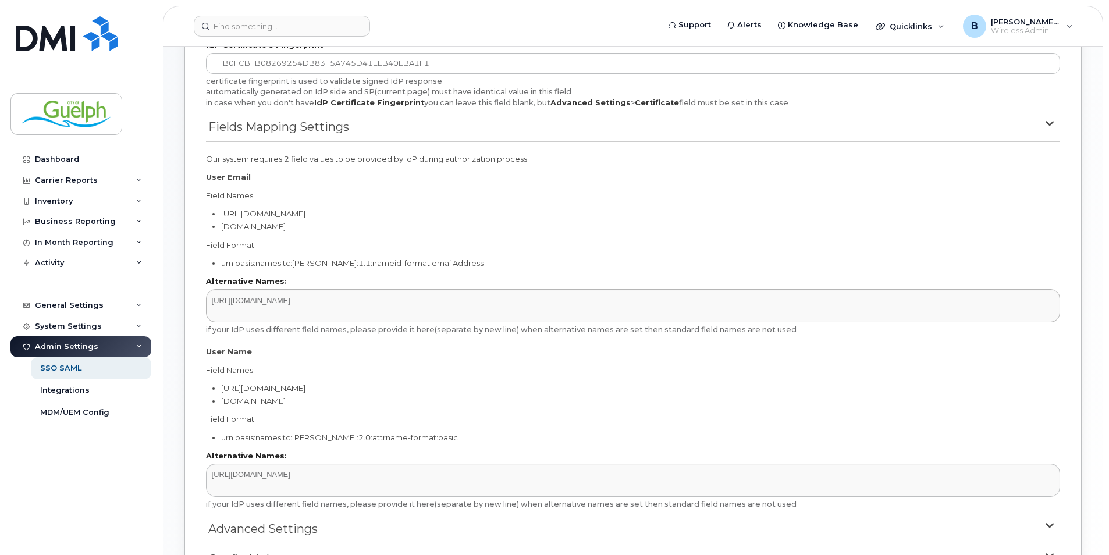
scroll to position [492, 0]
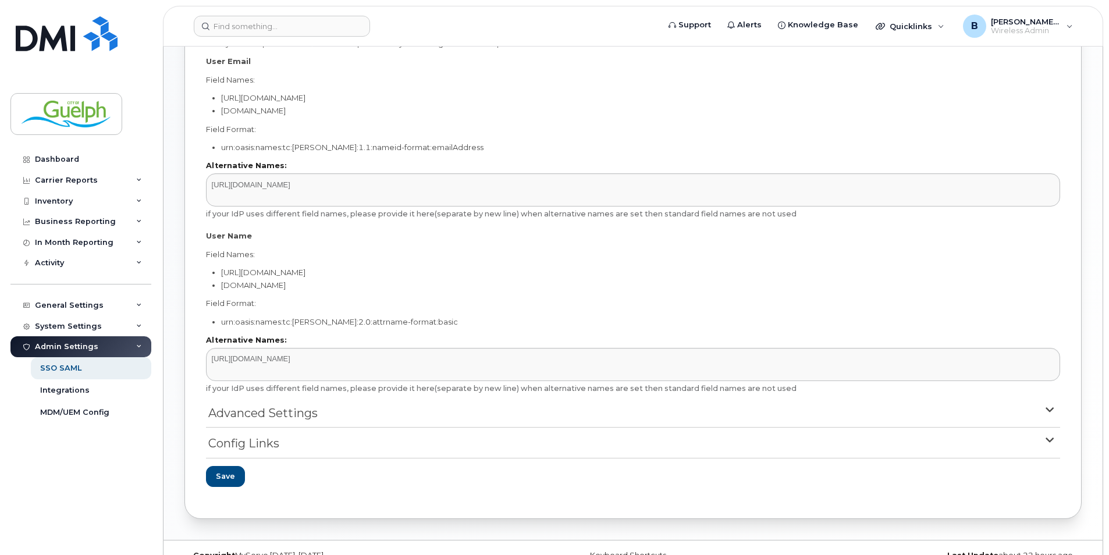
click at [1048, 395] on form "General Settings Config Name primary is used to represent current config on our…" at bounding box center [633, 67] width 854 height 861
click at [1048, 409] on icon at bounding box center [1050, 410] width 12 height 12
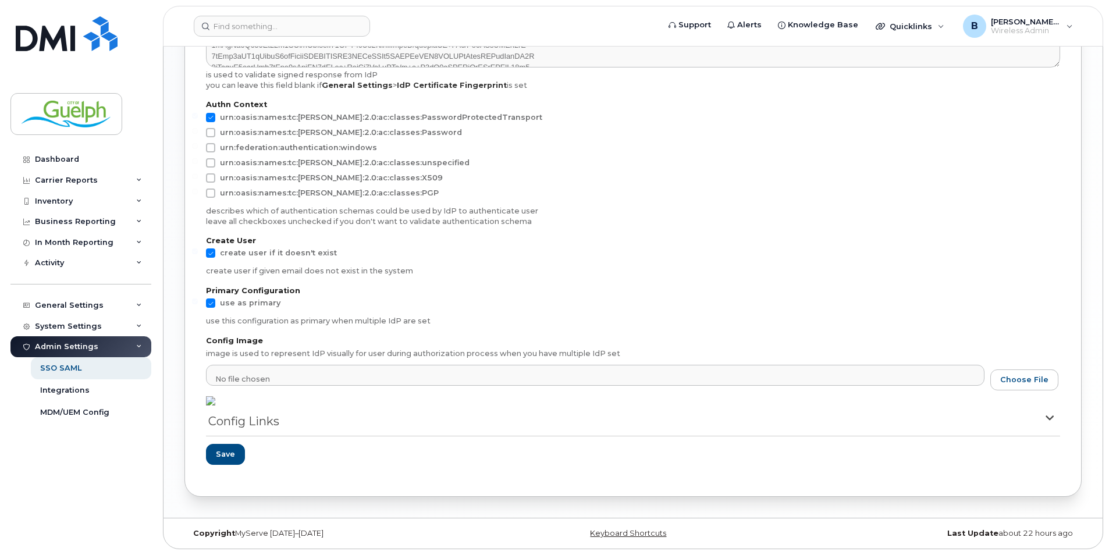
scroll to position [1021, 0]
click at [302, 432] on summary "Config Links" at bounding box center [633, 424] width 854 height 23
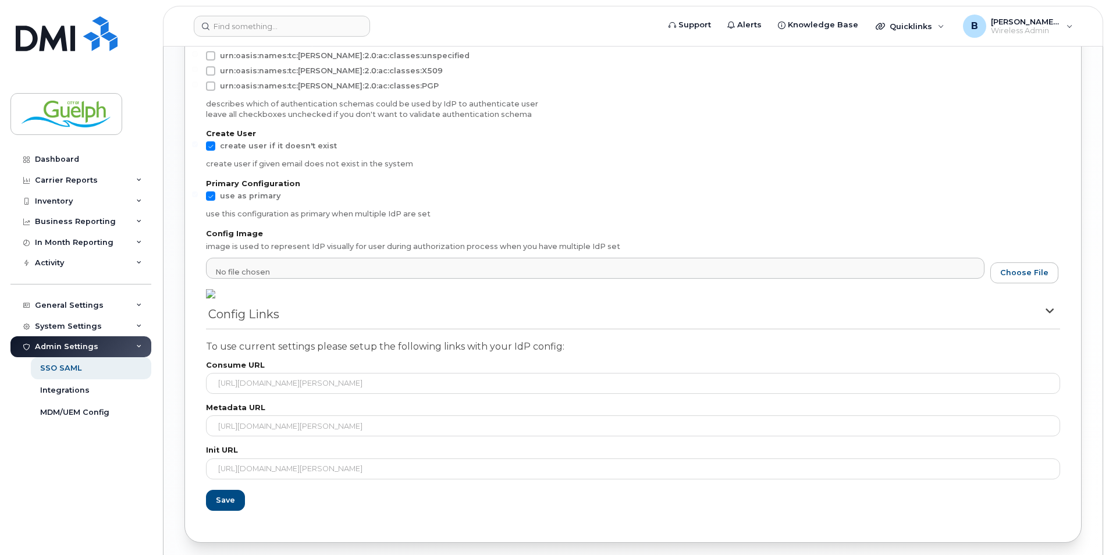
scroll to position [1174, 0]
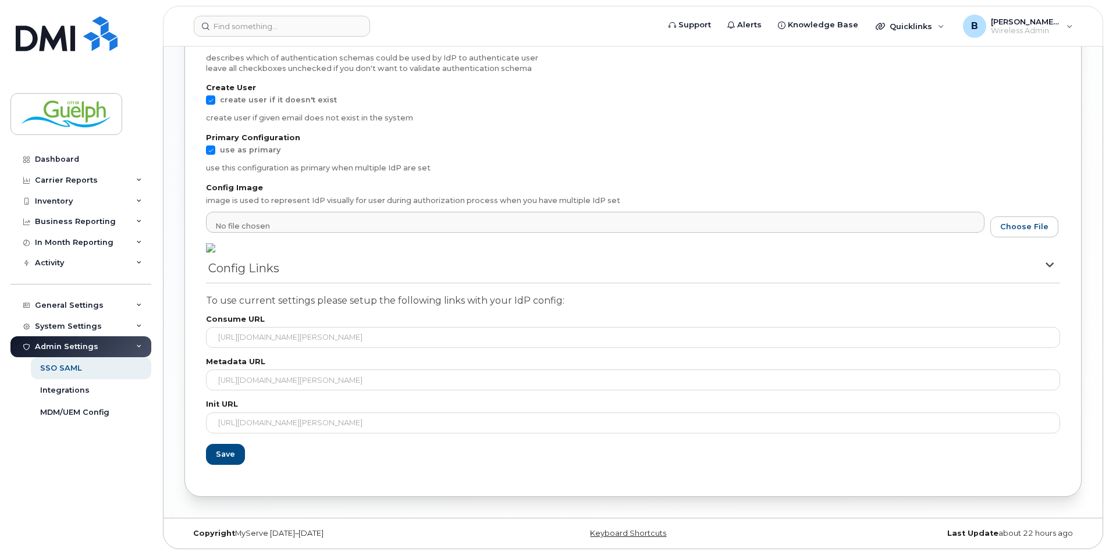
click at [300, 271] on summary "Config Links" at bounding box center [633, 271] width 854 height 23
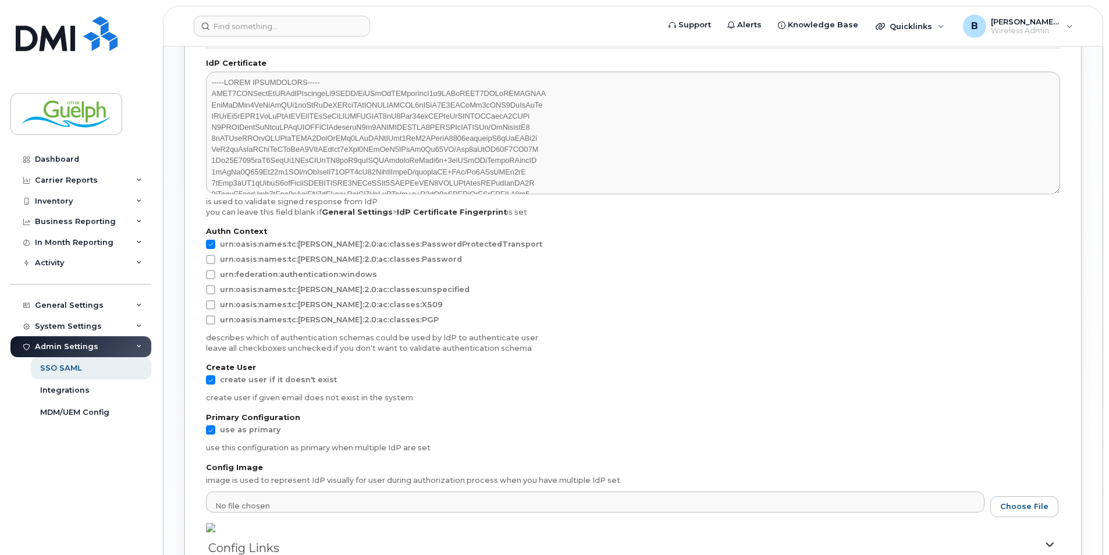
scroll to position [847, 0]
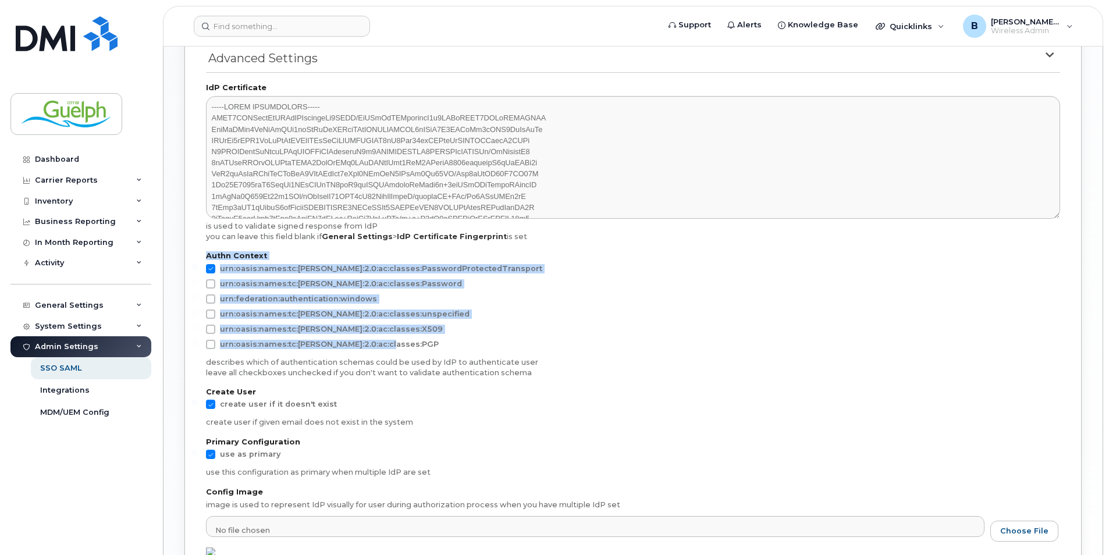
drag, startPoint x: 202, startPoint y: 251, endPoint x: 435, endPoint y: 356, distance: 255.8
drag, startPoint x: 435, startPoint y: 356, endPoint x: 379, endPoint y: 339, distance: 58.5
copy div "Authn Context urn:oasis:names:tc:SAML:2.0:ac:classes:PasswordProtectedTransport…"
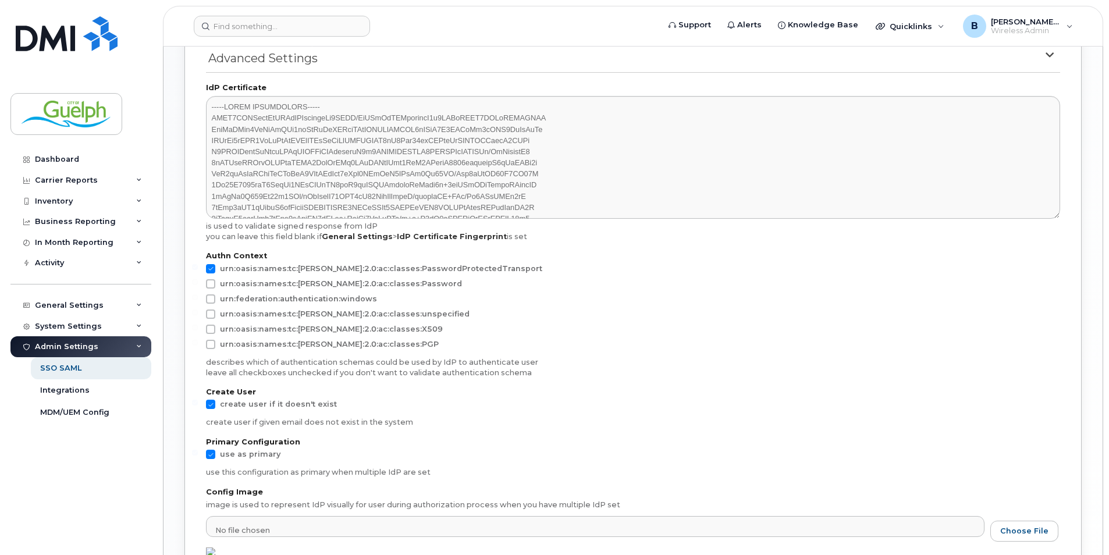
click at [924, 355] on div "urn:oasis:names:tc:SAML:2.0:ac:classes:PGP" at bounding box center [633, 347] width 854 height 15
click at [293, 318] on span "urn:oasis:names:tc:[PERSON_NAME]:2.0:ac:classes:unspecified" at bounding box center [345, 314] width 250 height 9
click at [198, 315] on input "urn:oasis:names:tc:SAML:2.0:ac:classes:unspecified" at bounding box center [195, 313] width 6 height 6
click at [412, 318] on span "urn:oasis:names:tc:SAML:2.0:ac:classes:unspecified" at bounding box center [345, 314] width 250 height 9
click at [198, 315] on input "urn:oasis:names:tc:SAML:2.0:ac:classes:unspecified" at bounding box center [195, 313] width 6 height 6
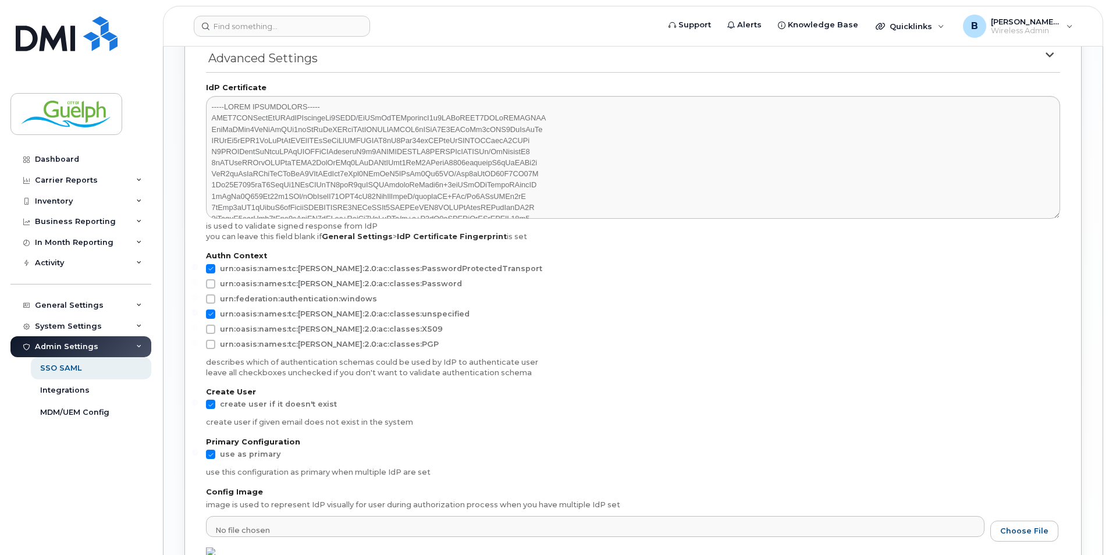
checkbox input "false"
click at [381, 333] on span "urn:oasis:names:tc:SAML:2.0:ac:classes:X509" at bounding box center [331, 329] width 223 height 9
click at [198, 331] on input "urn:oasis:names:tc:SAML:2.0:ac:classes:X509" at bounding box center [195, 328] width 6 height 6
click at [370, 333] on span "urn:oasis:names:tc:SAML:2.0:ac:classes:X509" at bounding box center [331, 329] width 223 height 9
click at [198, 331] on input "urn:oasis:names:tc:SAML:2.0:ac:classes:X509" at bounding box center [195, 328] width 6 height 6
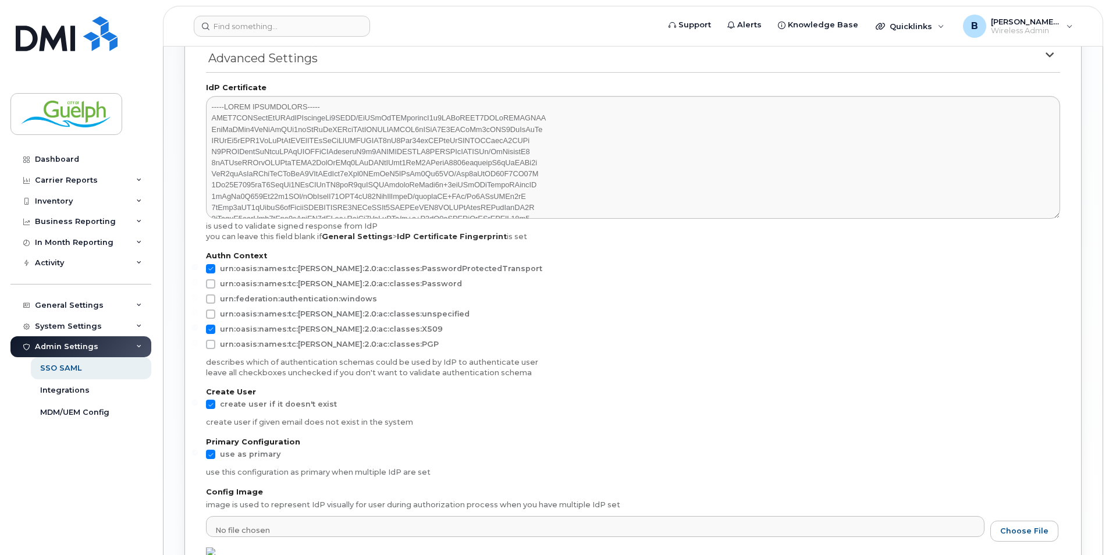
checkbox input "false"
click at [47, 42] on img at bounding box center [67, 33] width 102 height 35
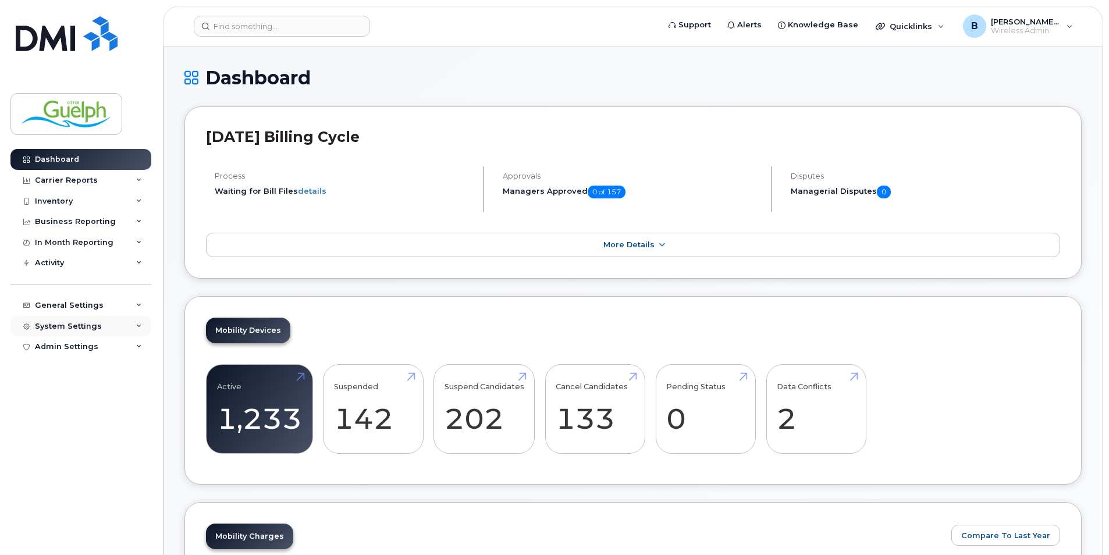
click at [91, 322] on div "System Settings" at bounding box center [68, 326] width 67 height 9
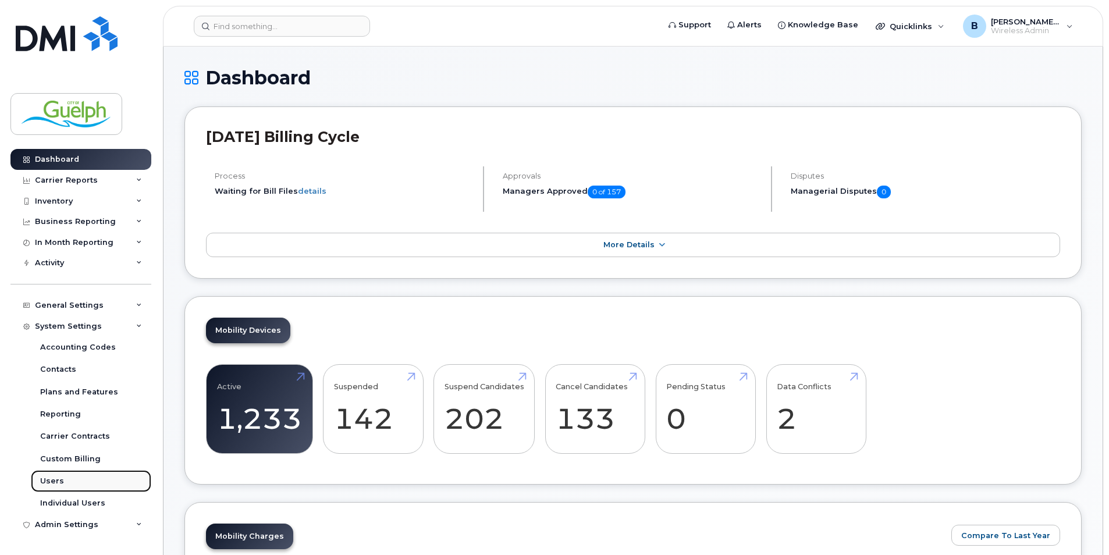
click at [73, 483] on link "Users" at bounding box center [91, 481] width 120 height 22
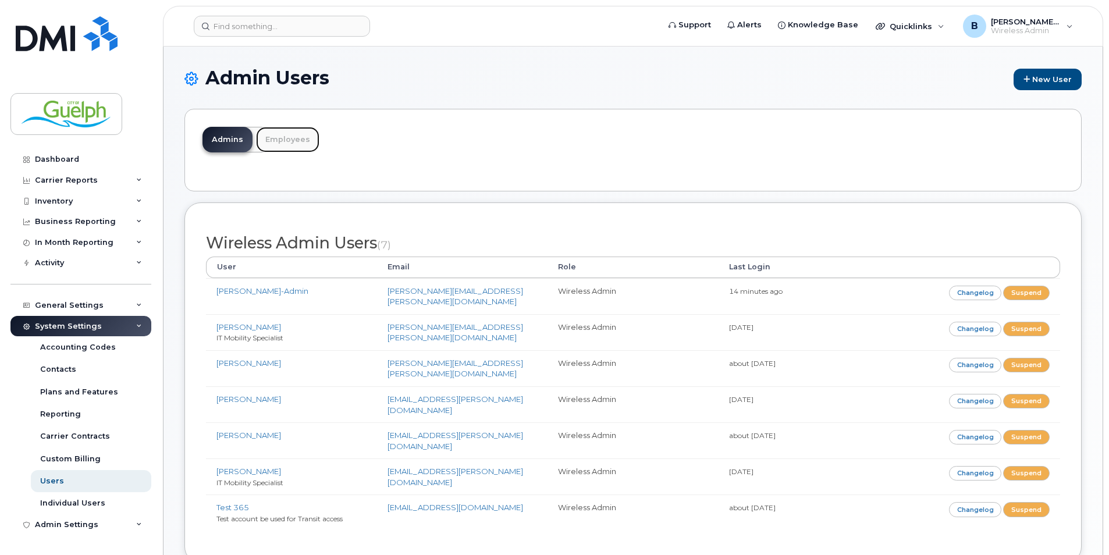
click at [289, 137] on link "Employees" at bounding box center [287, 140] width 63 height 26
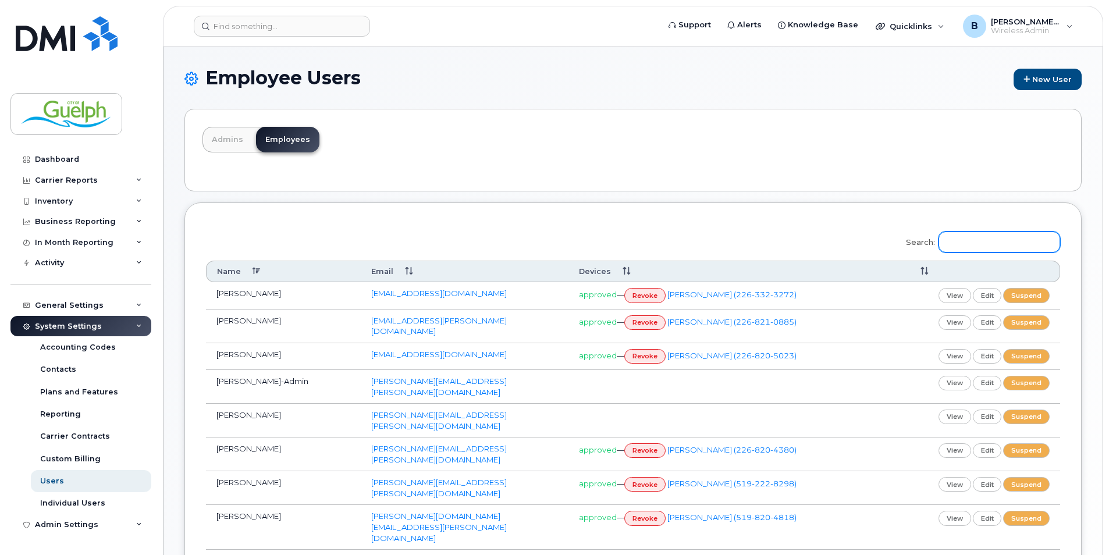
click at [976, 245] on input "Search:" at bounding box center [1000, 242] width 122 height 21
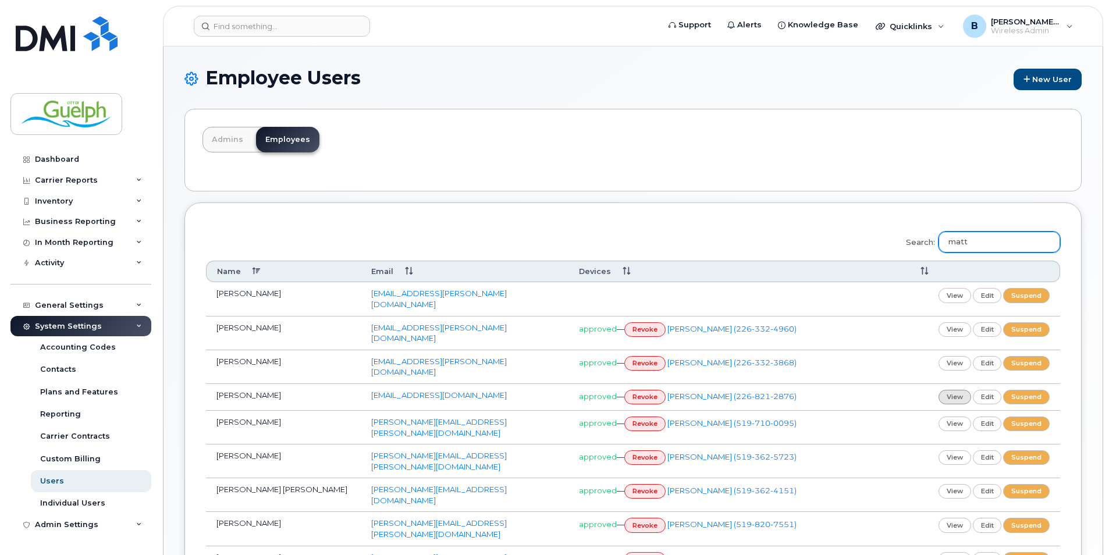
type input "matt"
click at [955, 390] on link "view" at bounding box center [955, 397] width 33 height 15
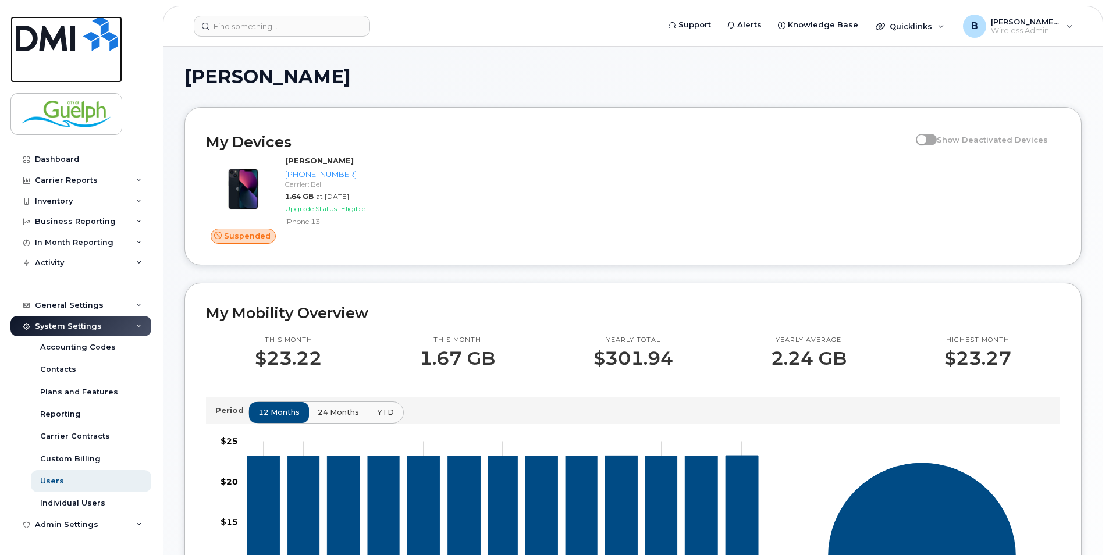
click at [50, 37] on img at bounding box center [67, 33] width 102 height 35
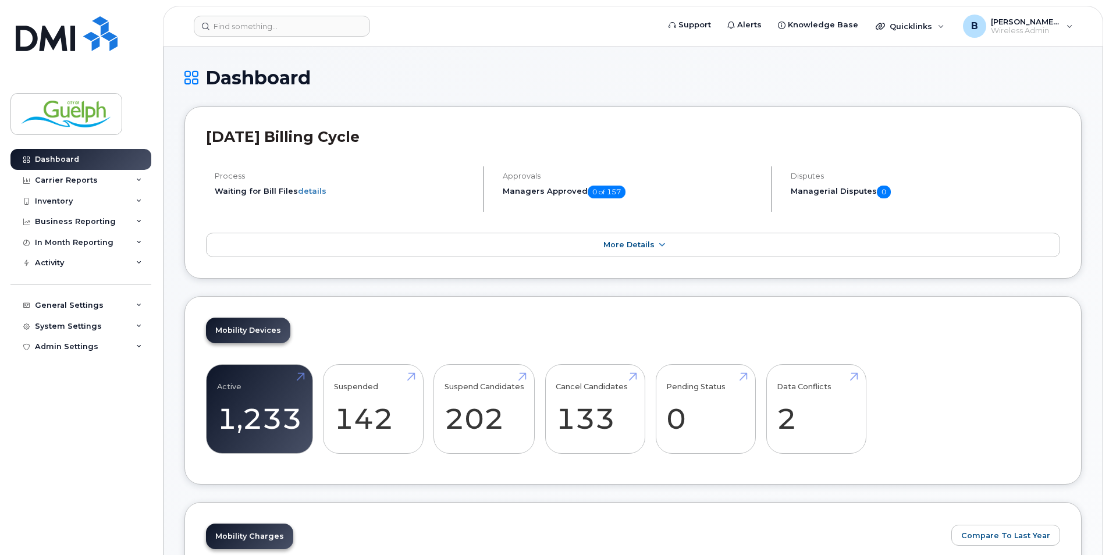
click at [247, 12] on header "Support Alerts Knowledge Base Quicklinks Suspend / Cancel Device Change SIM Car…" at bounding box center [633, 26] width 940 height 41
click at [232, 40] on header "Support Alerts Knowledge Base Quicklinks Suspend / Cancel Device Change SIM Car…" at bounding box center [633, 26] width 940 height 41
click at [250, 32] on input at bounding box center [282, 26] width 176 height 21
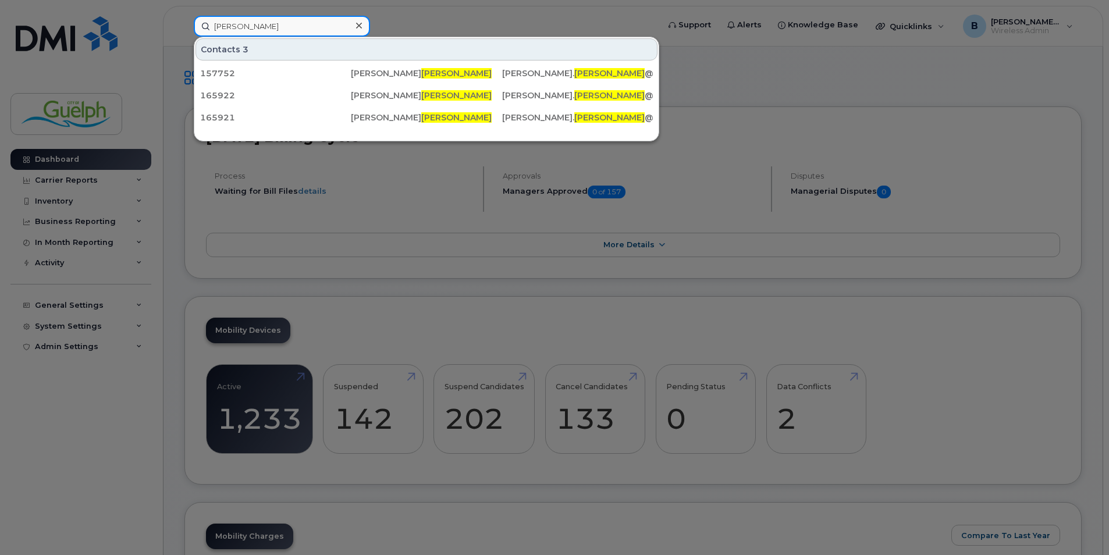
type input "howse"
click at [357, 26] on icon at bounding box center [359, 25] width 6 height 9
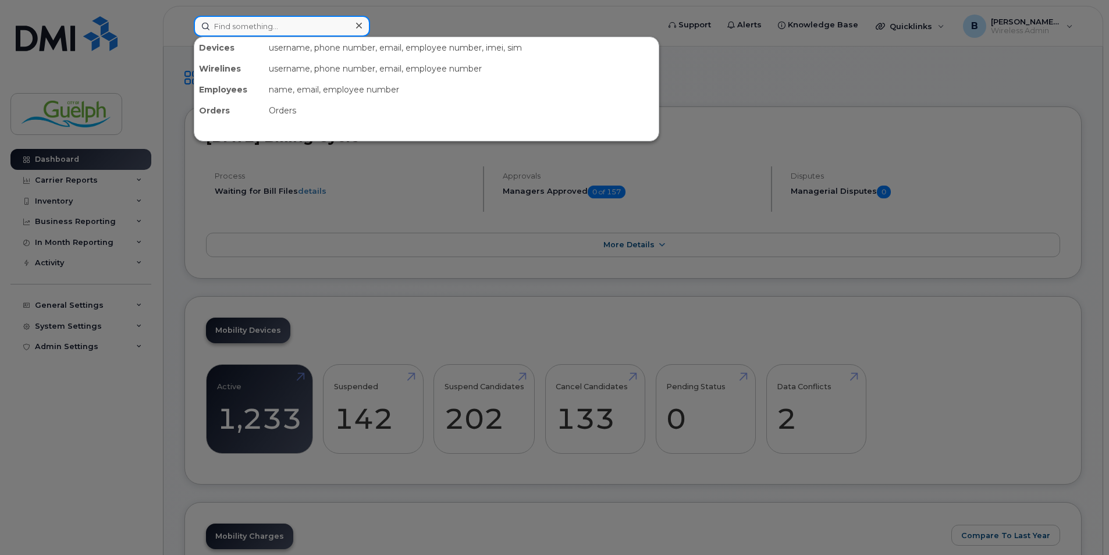
click at [324, 23] on input at bounding box center [282, 26] width 176 height 21
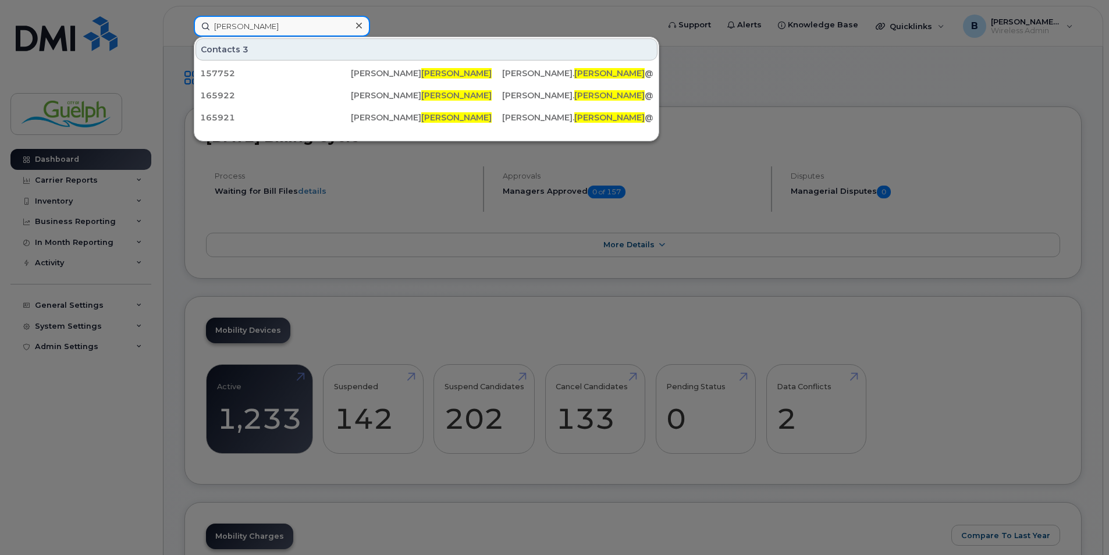
type input "howse"
click at [354, 25] on div at bounding box center [358, 25] width 17 height 17
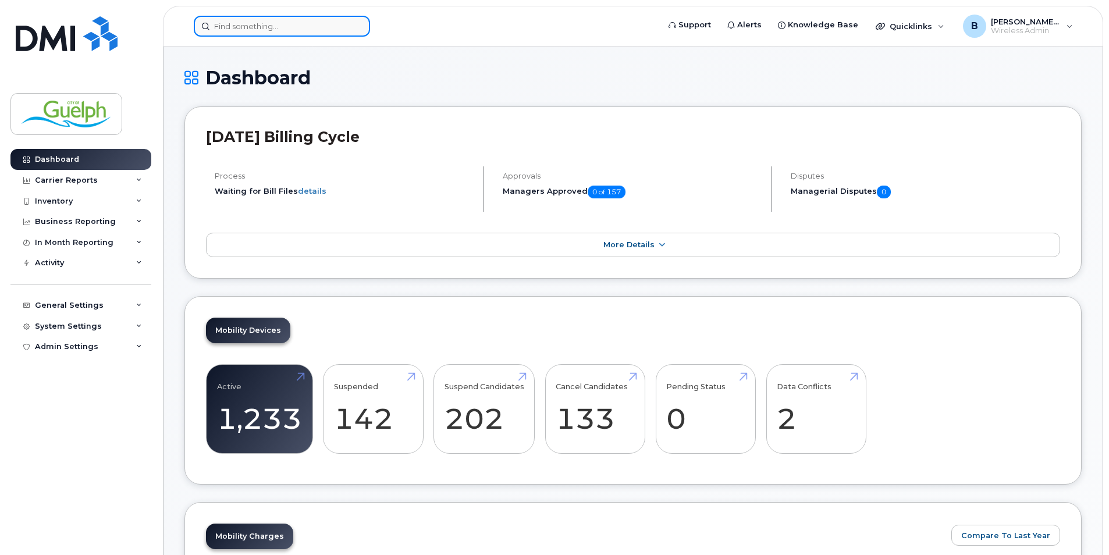
click at [328, 34] on input at bounding box center [282, 26] width 176 height 21
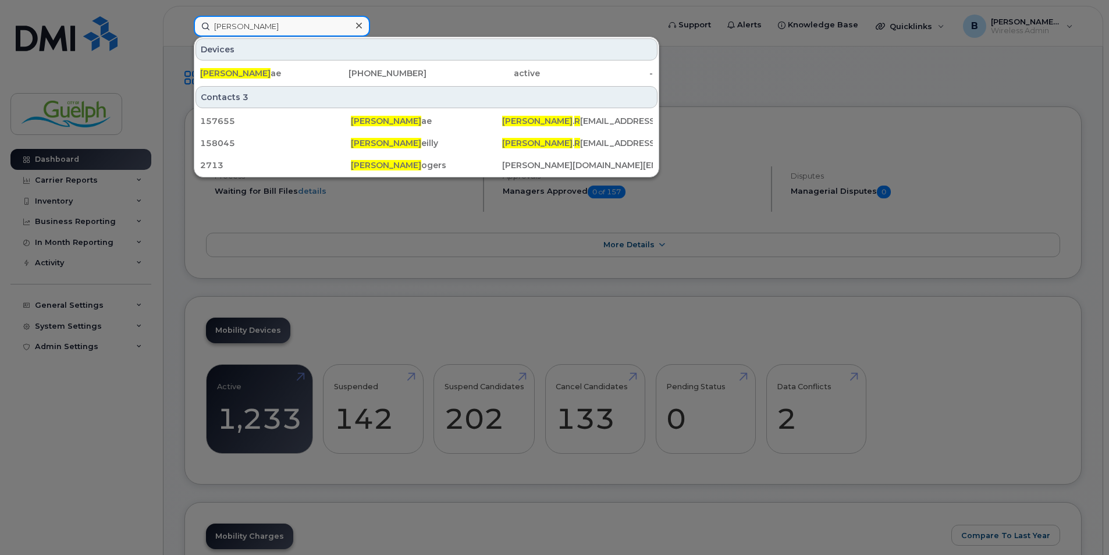
type input "james r"
click at [360, 23] on icon at bounding box center [359, 25] width 6 height 9
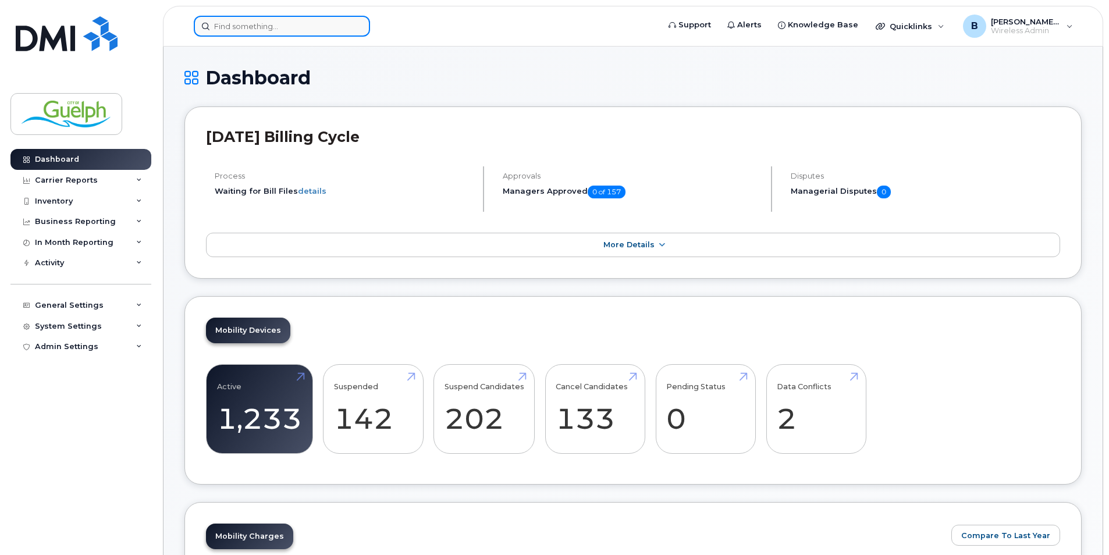
click at [294, 24] on input at bounding box center [282, 26] width 176 height 21
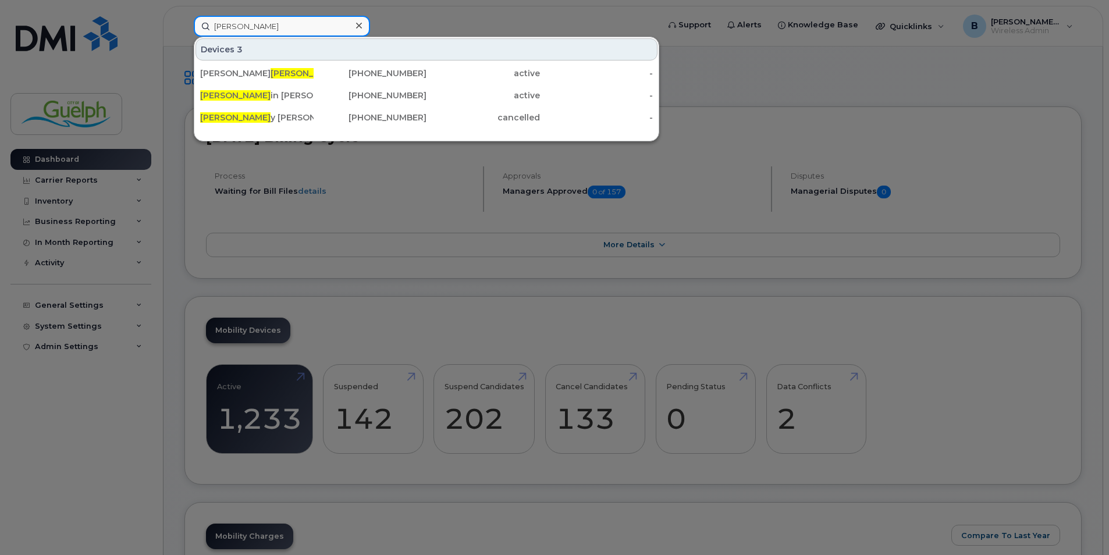
click at [253, 26] on input "carl" at bounding box center [282, 26] width 176 height 21
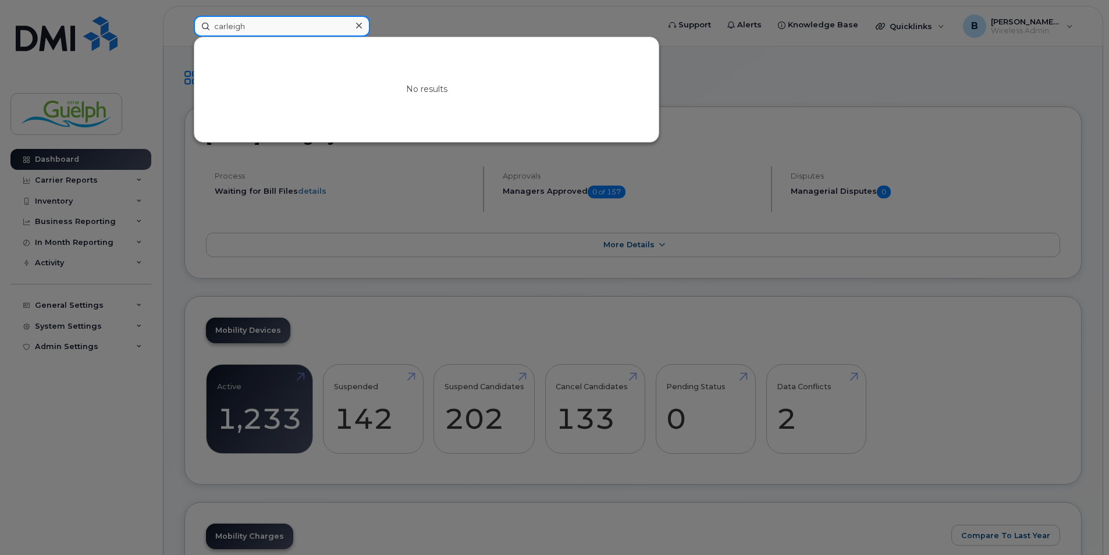
drag, startPoint x: 257, startPoint y: 27, endPoint x: 98, endPoint y: 9, distance: 159.2
click at [184, 16] on div "carleigh No results" at bounding box center [422, 26] width 476 height 21
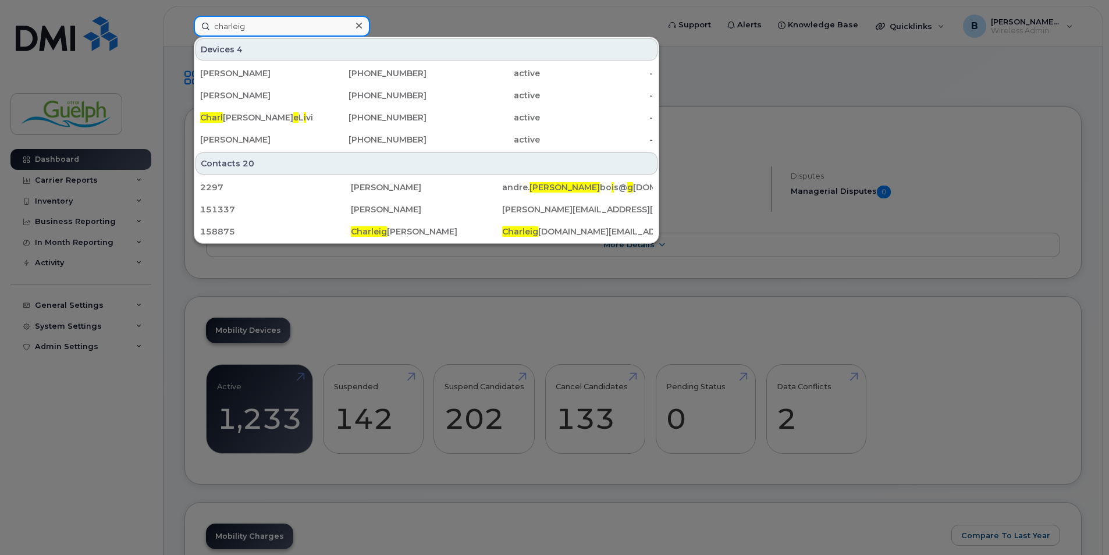
type input "charleigh"
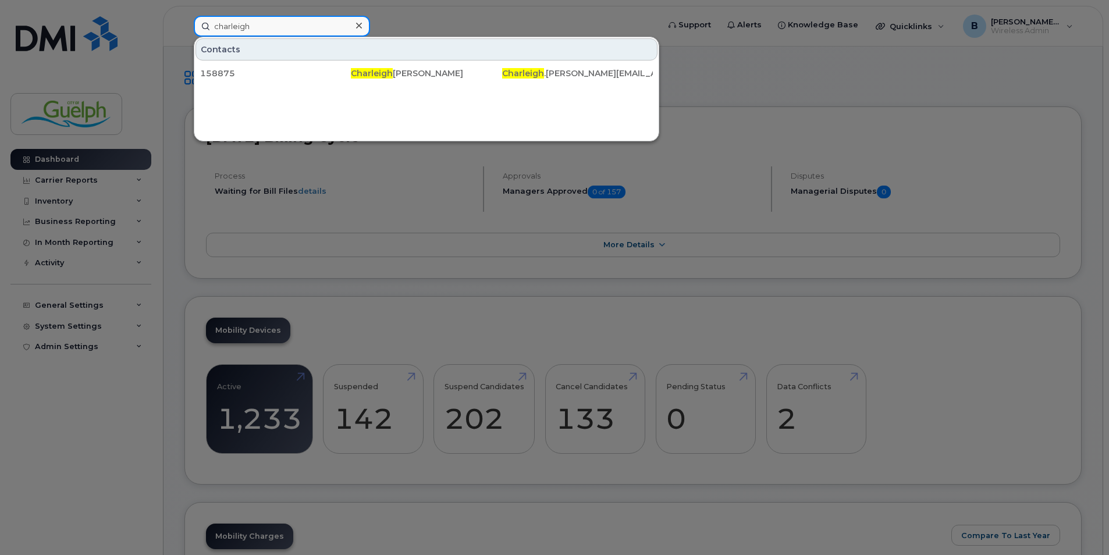
drag, startPoint x: 282, startPoint y: 31, endPoint x: 120, endPoint y: 19, distance: 162.2
click at [184, 19] on div "charleigh Contacts 158875 Charleigh Rogers Charleigh .Rogers@guelph.ca" at bounding box center [422, 26] width 476 height 21
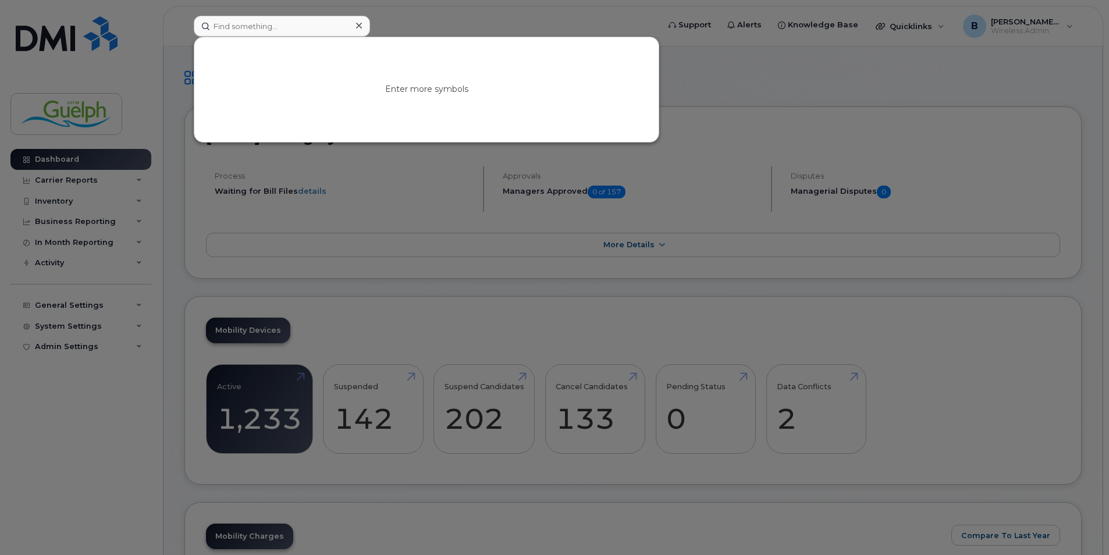
click at [360, 23] on icon at bounding box center [359, 25] width 6 height 9
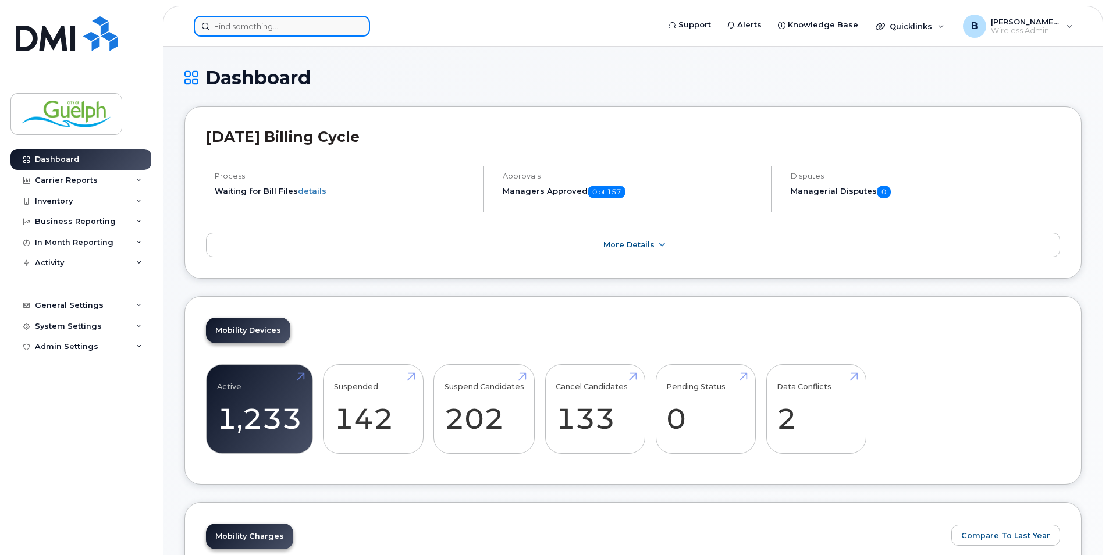
click at [316, 24] on input at bounding box center [282, 26] width 176 height 21
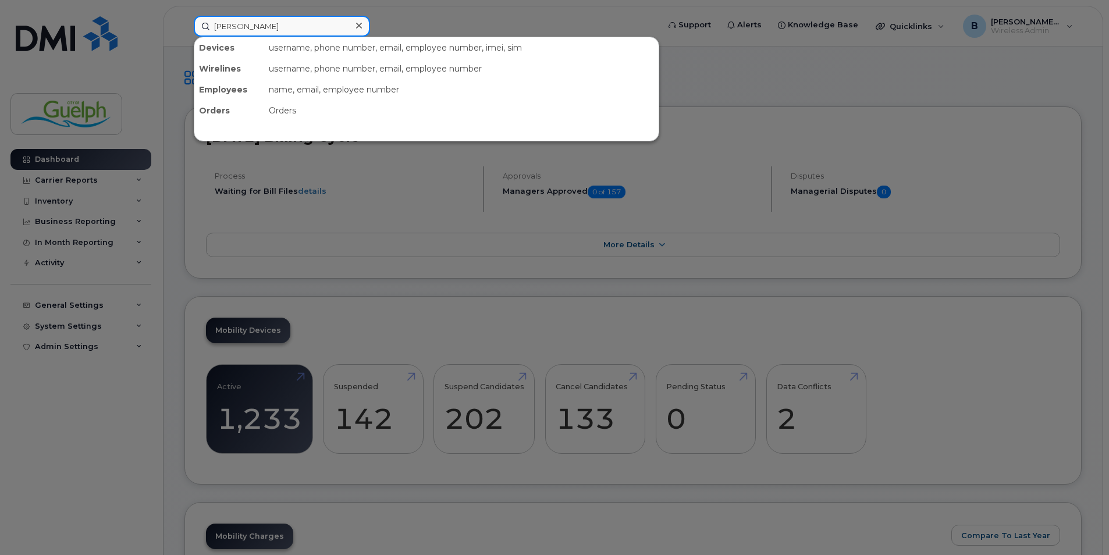
type input "carter w"
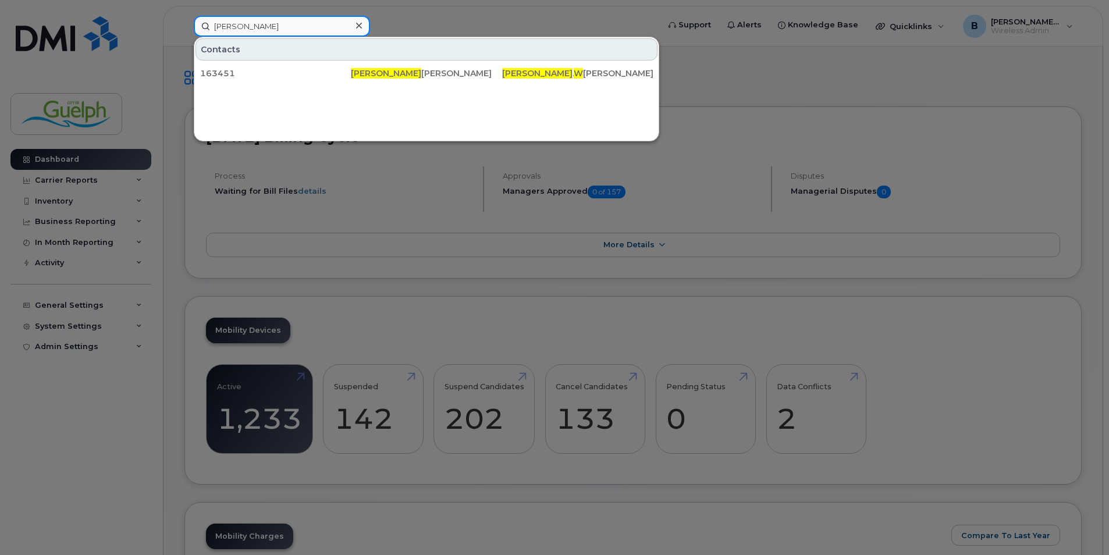
drag, startPoint x: 298, startPoint y: 23, endPoint x: 85, endPoint y: 7, distance: 213.6
click at [184, 16] on div "carter w Contacts 163451 Carter W esley Carter . W esley@guelph.ca" at bounding box center [422, 26] width 476 height 21
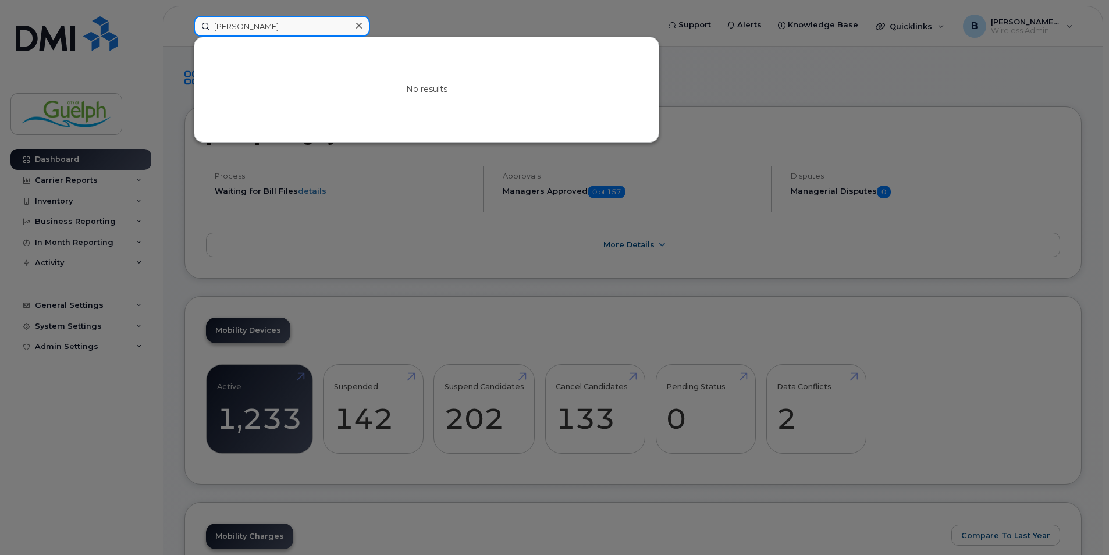
click at [318, 35] on input "kimberly s" at bounding box center [282, 26] width 176 height 21
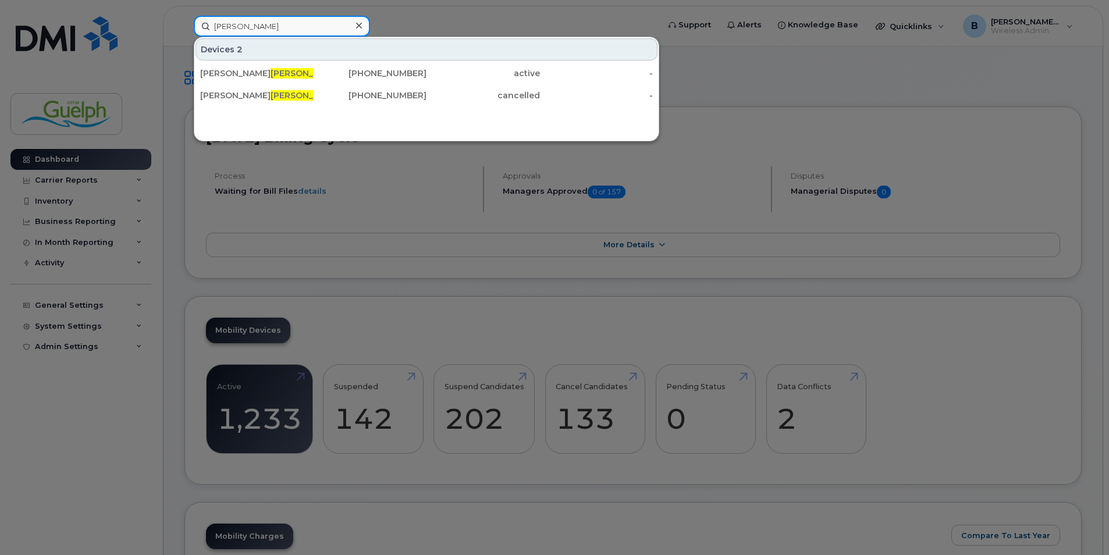
drag, startPoint x: 198, startPoint y: 25, endPoint x: 106, endPoint y: 16, distance: 92.4
click at [184, 16] on div "shea Devices 2 Chris Shea 519-827-4553 active - Chris Shea 226-332-2383 cancell…" at bounding box center [422, 26] width 476 height 21
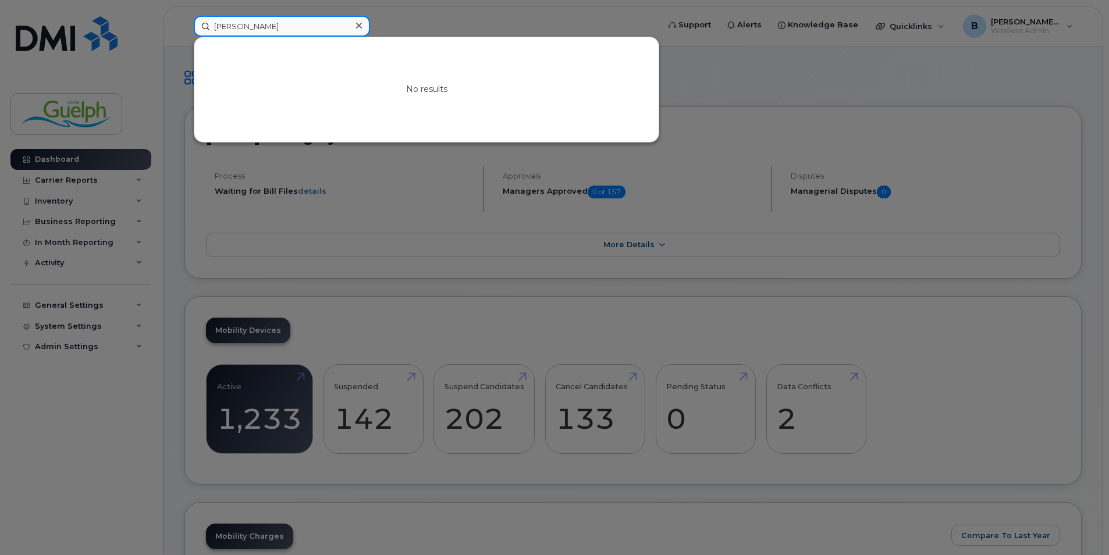
drag, startPoint x: 269, startPoint y: 24, endPoint x: 97, endPoint y: 12, distance: 172.7
click at [184, 16] on div "kim shea No results" at bounding box center [422, 26] width 476 height 21
type input "kimberly s"
click at [361, 23] on icon at bounding box center [359, 25] width 6 height 9
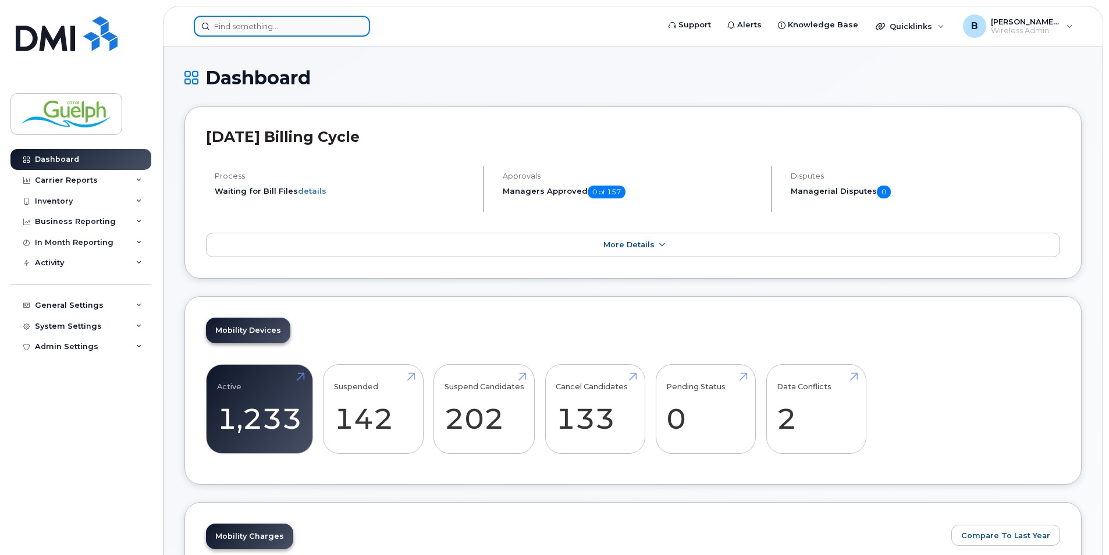
click at [321, 23] on input at bounding box center [282, 26] width 176 height 21
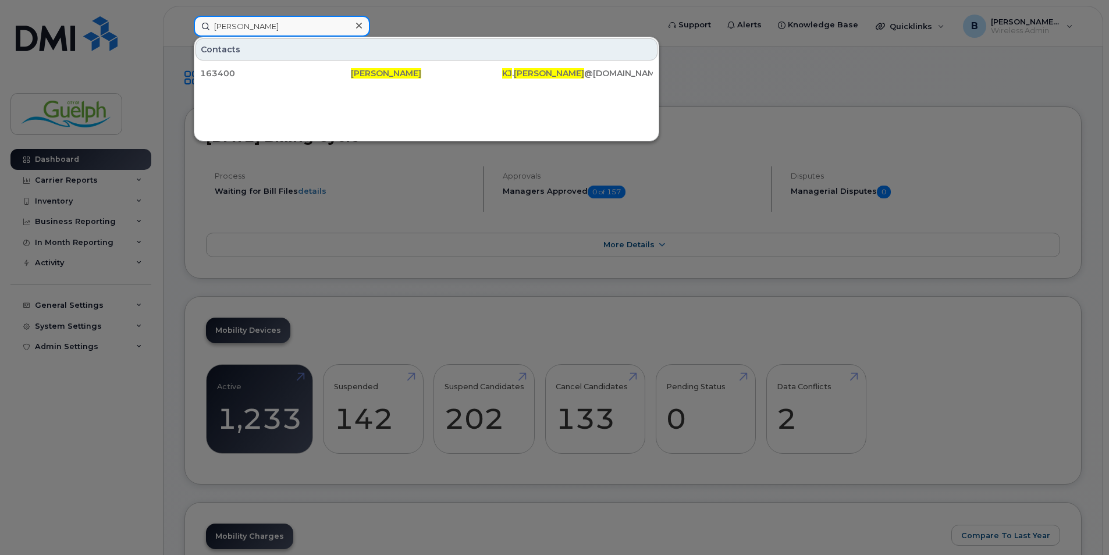
type input "kj shea"
click at [356, 23] on icon at bounding box center [359, 25] width 6 height 9
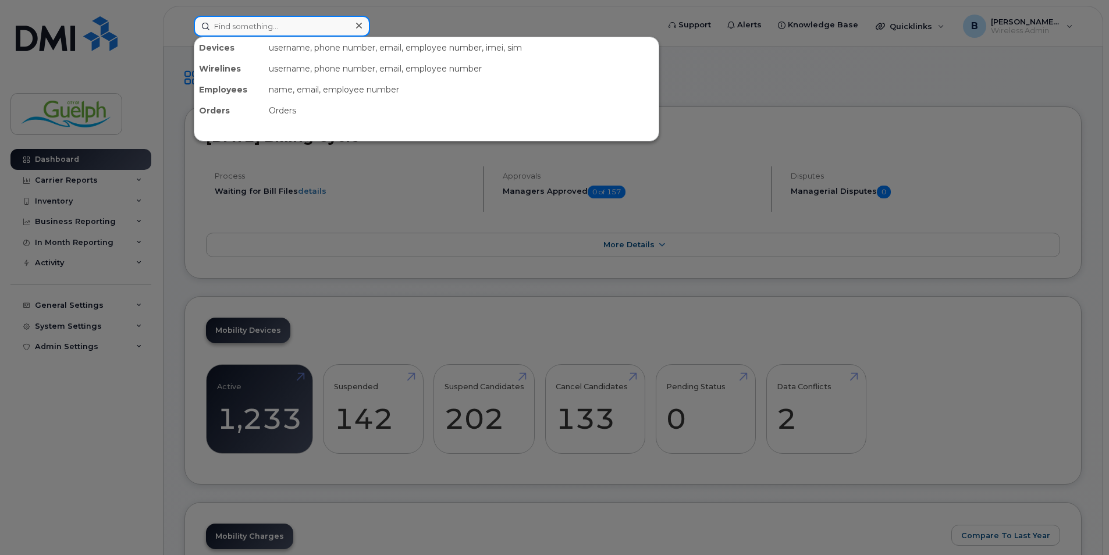
click at [271, 27] on input at bounding box center [282, 26] width 176 height 21
type input "robert fl"
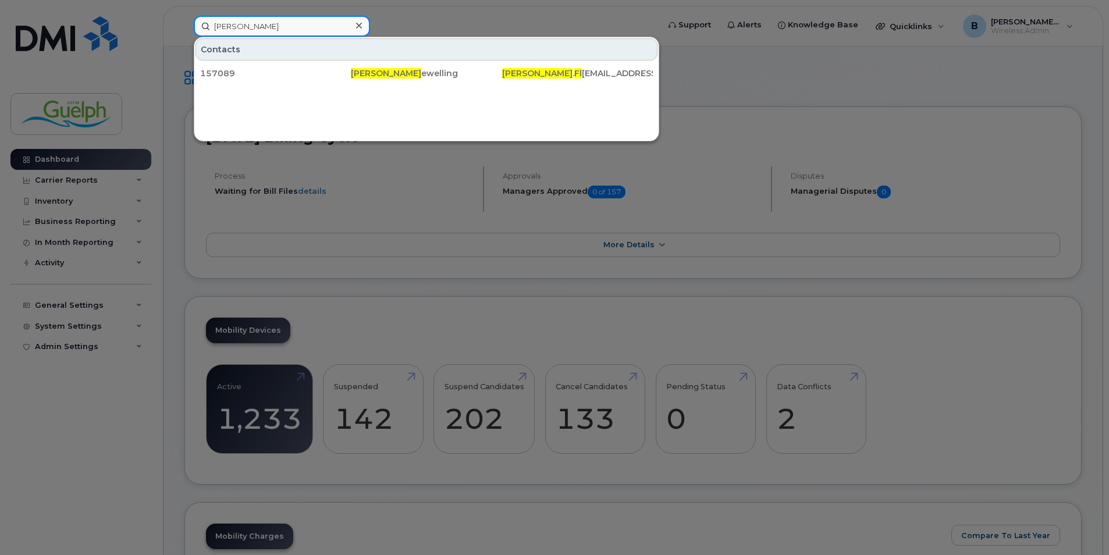
drag, startPoint x: 262, startPoint y: 31, endPoint x: 163, endPoint y: 29, distance: 99.5
click at [184, 29] on div "robert fl Contacts 157089 Robert Fl ewelling Robert . Fl ewelling@guelph.ca" at bounding box center [422, 26] width 476 height 21
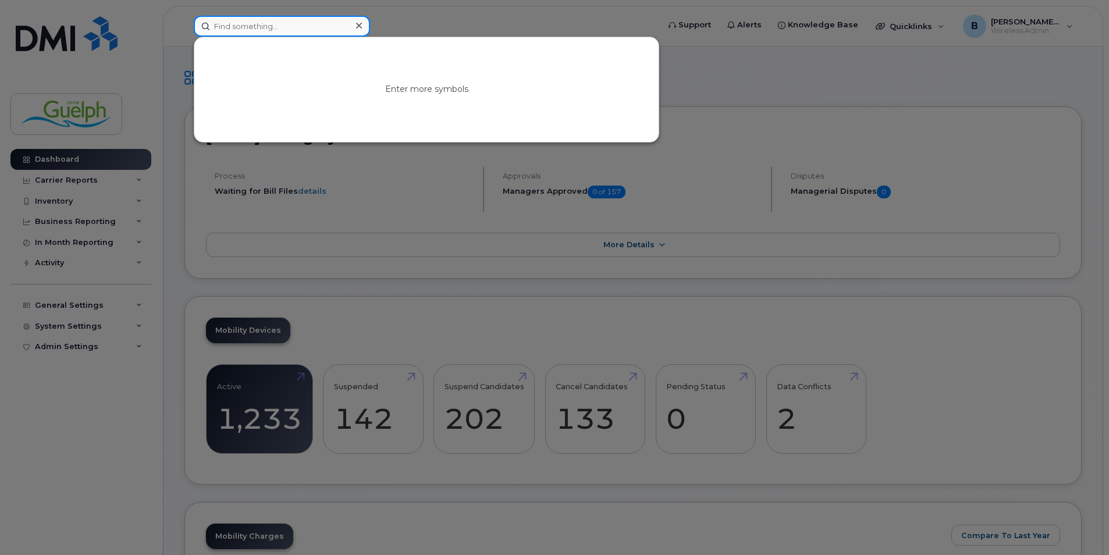
click at [274, 30] on input at bounding box center [282, 26] width 176 height 21
click at [224, 23] on input at bounding box center [282, 26] width 176 height 21
type input "kavya"
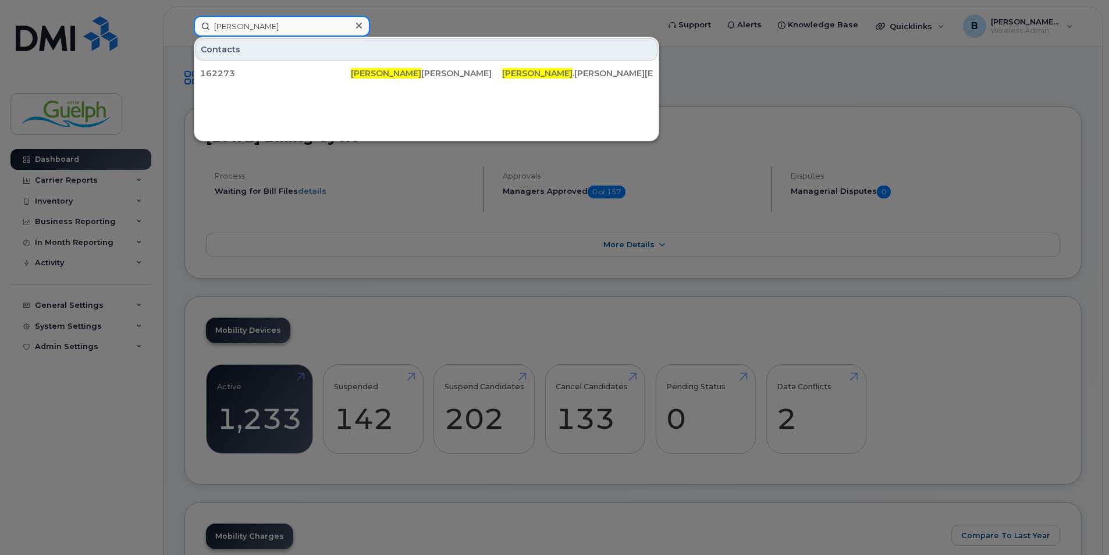
drag, startPoint x: 244, startPoint y: 27, endPoint x: 136, endPoint y: 8, distance: 109.5
click at [184, 16] on div "kavya Contacts 162273 Kavya Yoganathan Kavya .Yoganathan@guelph.ca" at bounding box center [422, 26] width 476 height 21
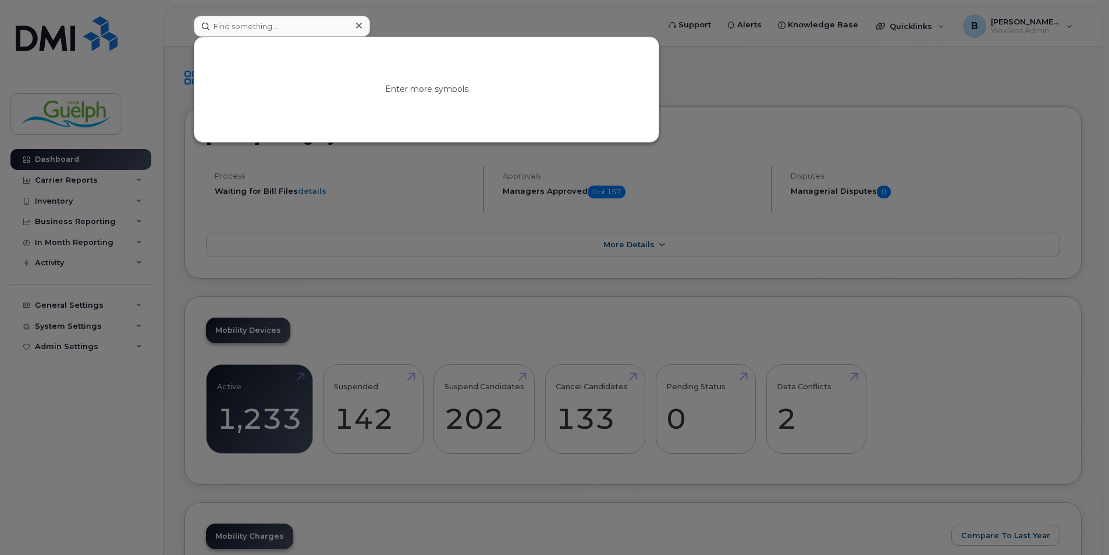
click at [356, 23] on icon at bounding box center [359, 25] width 6 height 9
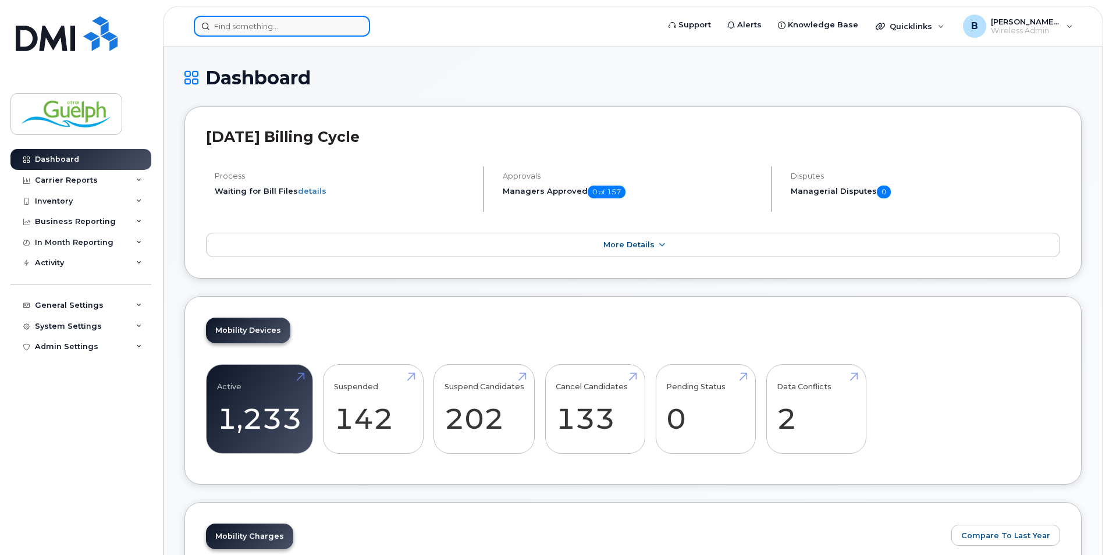
click at [299, 30] on input at bounding box center [282, 26] width 176 height 21
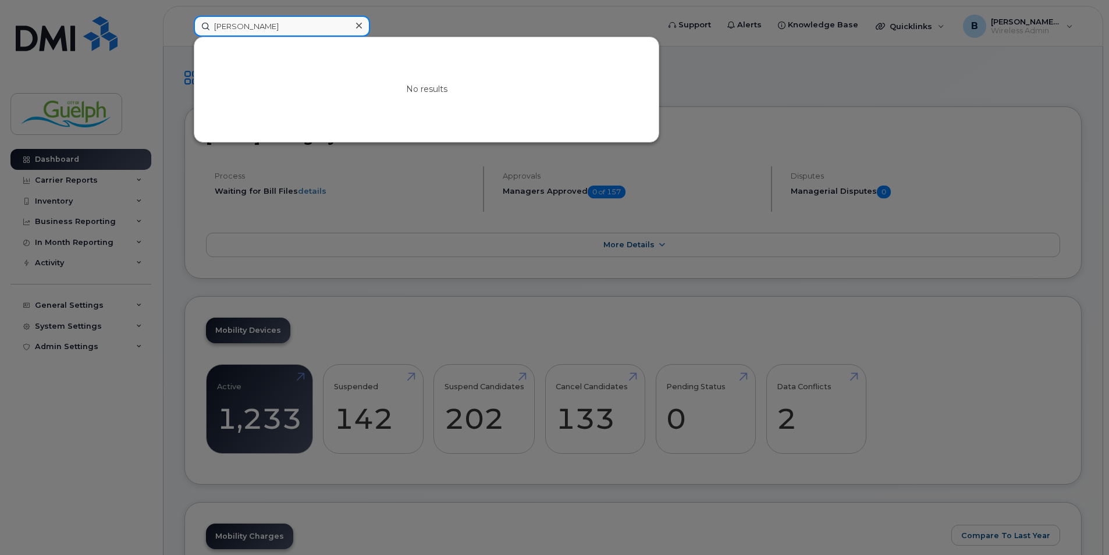
drag, startPoint x: 291, startPoint y: 29, endPoint x: 193, endPoint y: 23, distance: 97.9
click at [193, 23] on div "myoung No results" at bounding box center [422, 26] width 476 height 21
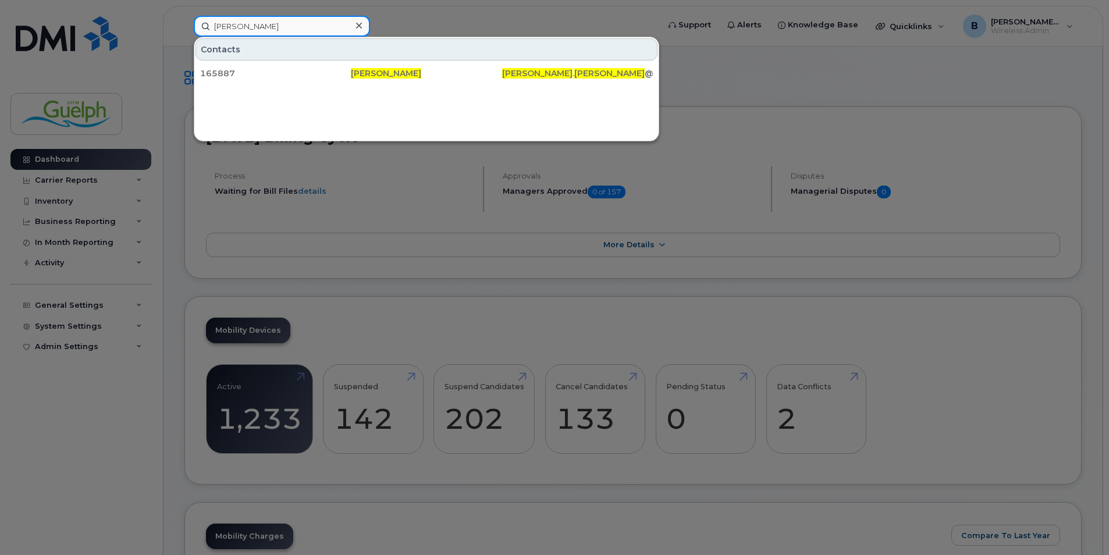
type input "jay seo"
click at [357, 24] on icon at bounding box center [359, 26] width 6 height 6
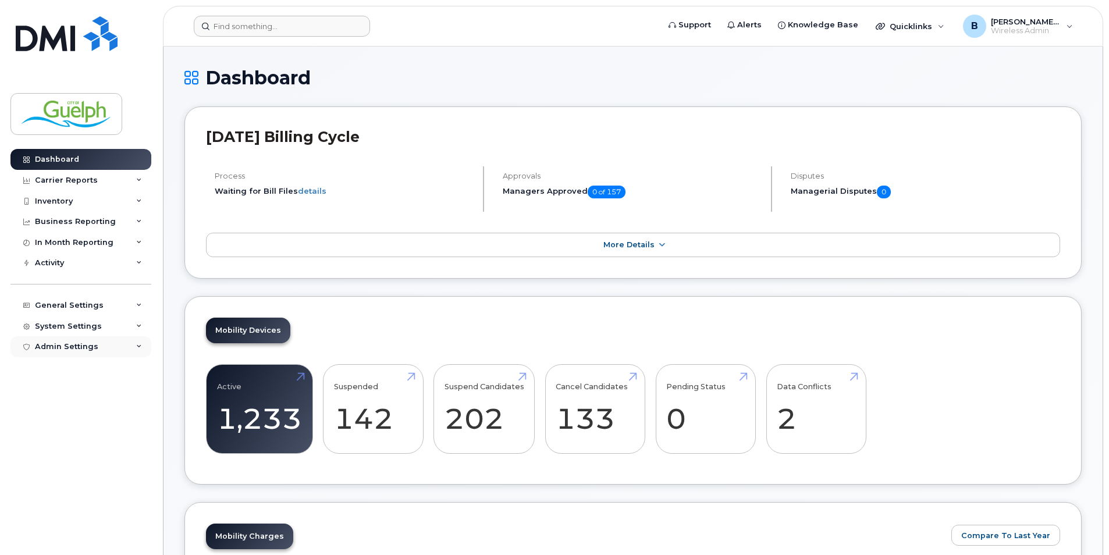
click at [93, 349] on div "Admin Settings" at bounding box center [66, 346] width 63 height 9
click at [70, 373] on div "SSO SAML" at bounding box center [60, 368] width 41 height 10
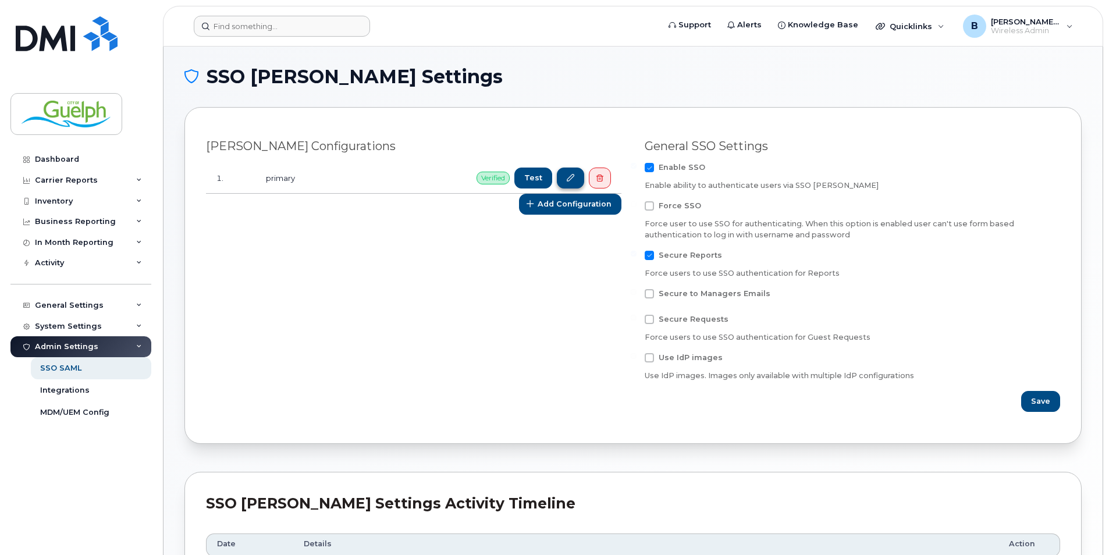
click at [570, 176] on icon at bounding box center [571, 179] width 8 height 8
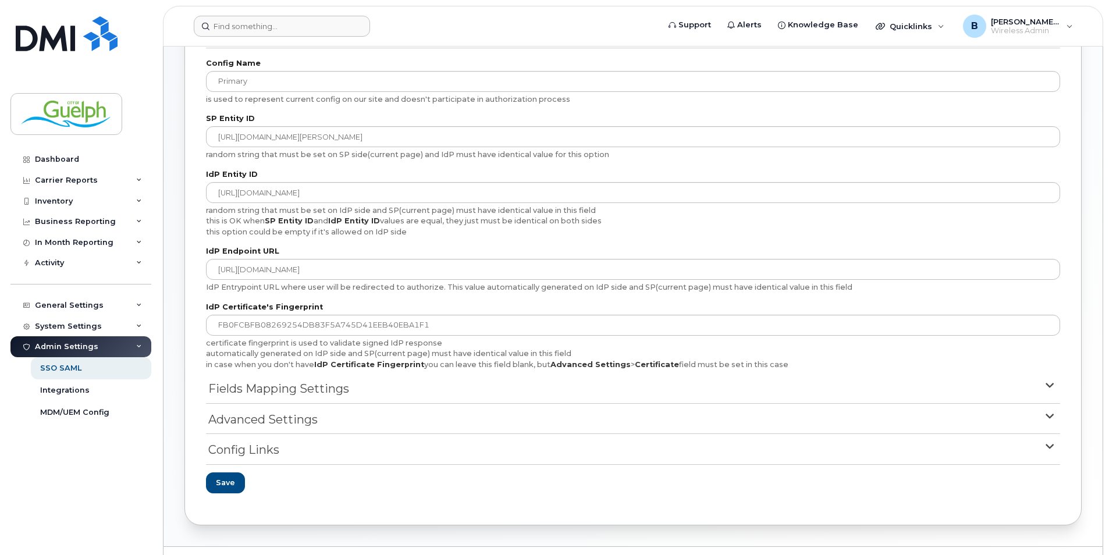
scroll to position [143, 0]
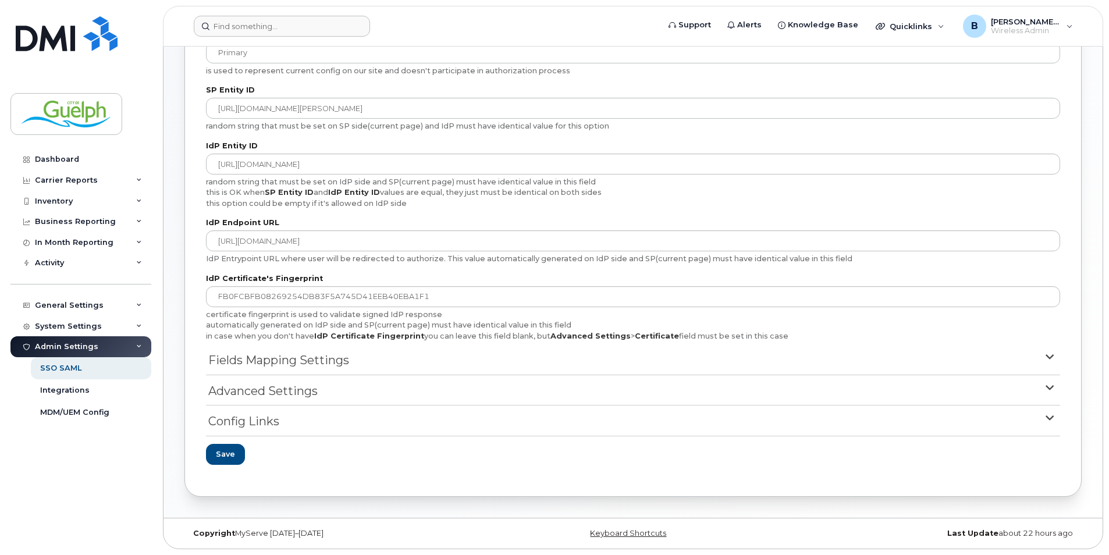
click at [601, 393] on summary "Advanced Settings" at bounding box center [633, 394] width 854 height 23
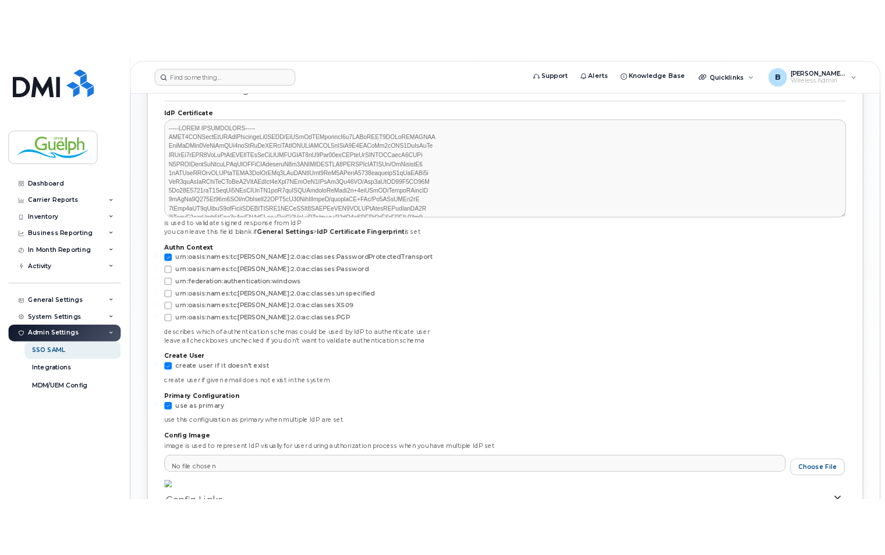
scroll to position [502, 0]
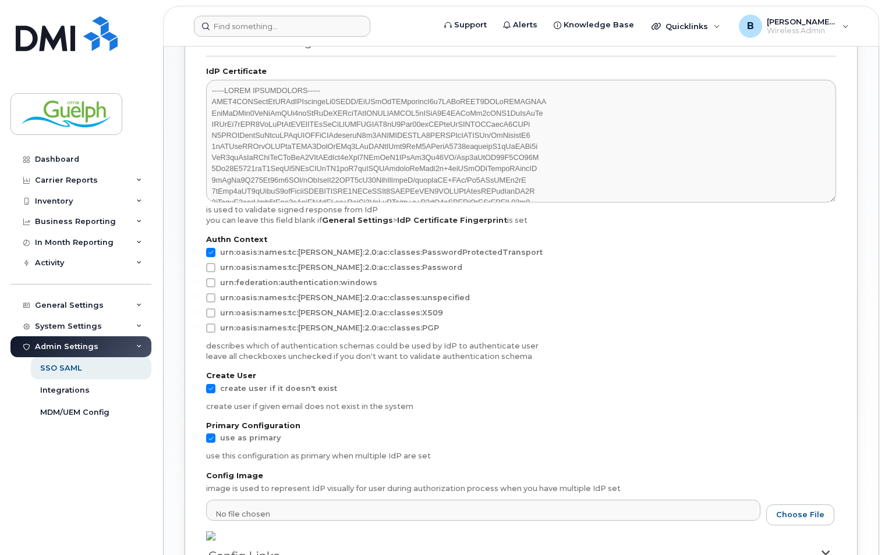
click at [319, 317] on span "urn:oasis:names:tc:SAML:2.0:ac:classes:X509" at bounding box center [331, 312] width 223 height 9
click at [198, 314] on input "urn:oasis:names:tc:SAML:2.0:ac:classes:X509" at bounding box center [195, 311] width 6 height 6
checkbox input "true"
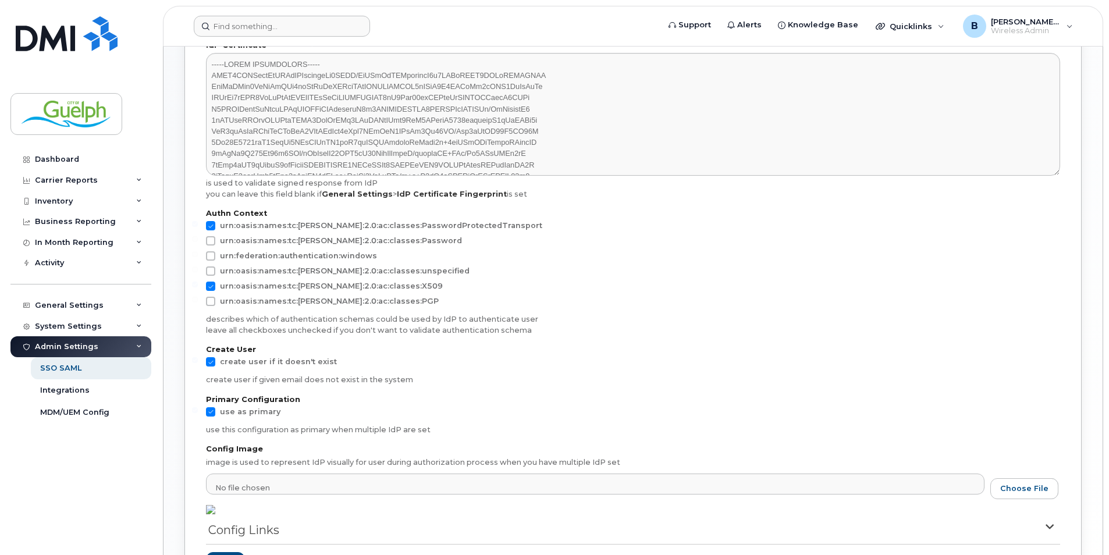
scroll to position [649, 0]
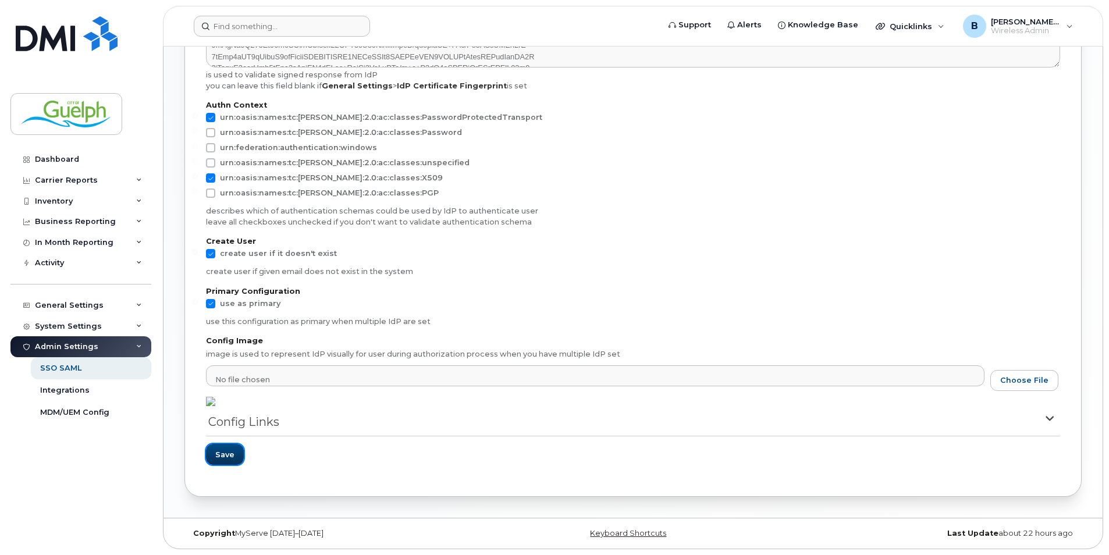
click at [219, 461] on button "Save" at bounding box center [225, 454] width 38 height 21
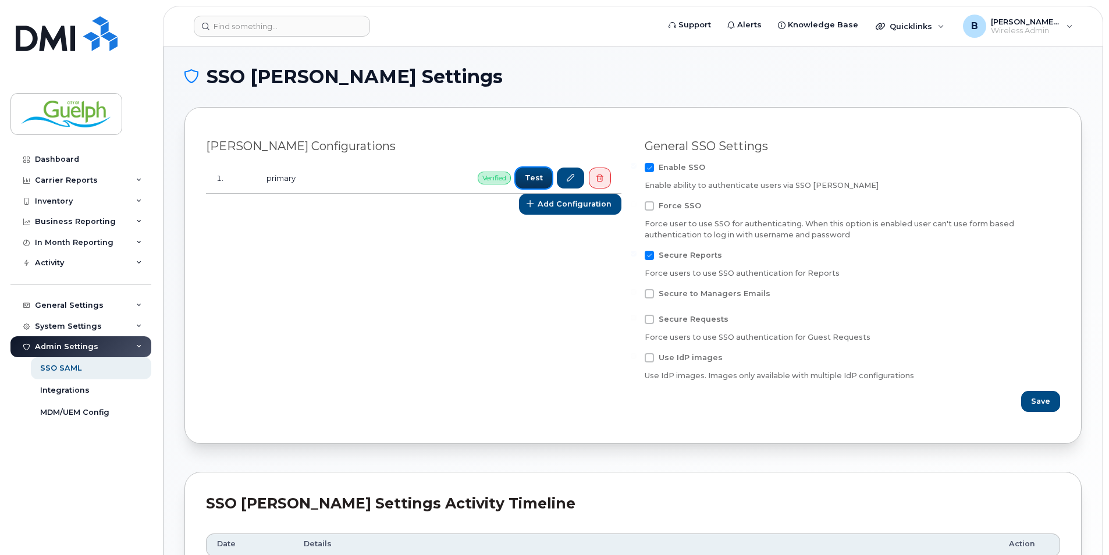
click at [538, 171] on button "Test" at bounding box center [534, 178] width 37 height 21
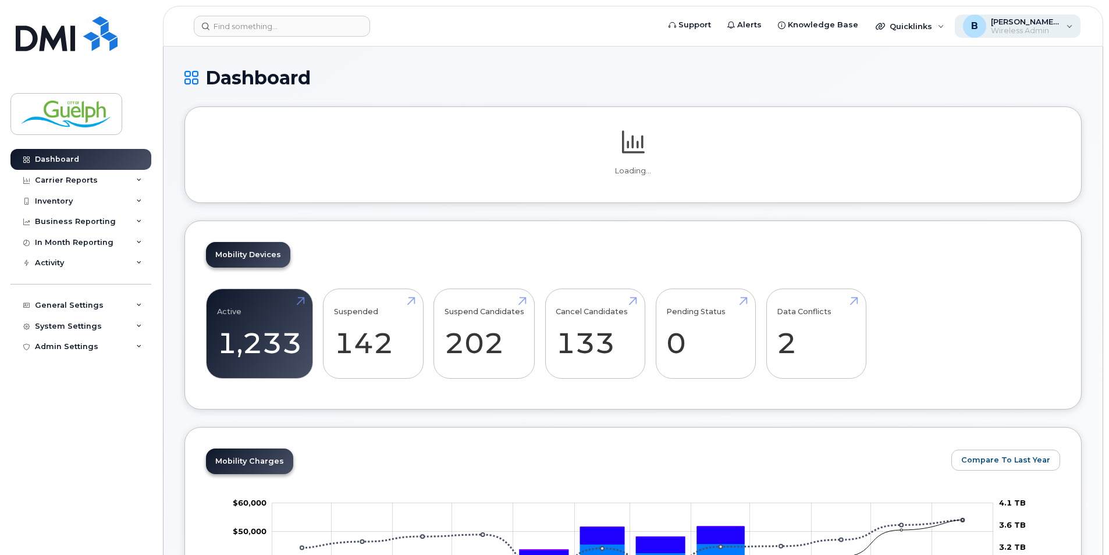
click at [1063, 32] on div "B [PERSON_NAME]-Admin Wireless Admin" at bounding box center [1018, 26] width 126 height 23
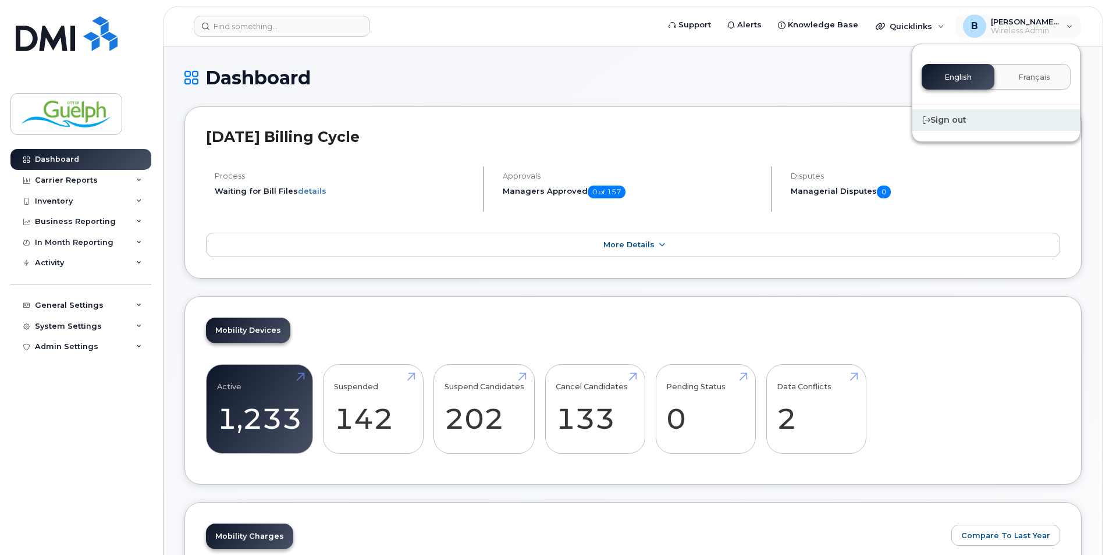
click at [960, 122] on div "Sign out" at bounding box center [996, 120] width 168 height 22
